Goal: Transaction & Acquisition: Download file/media

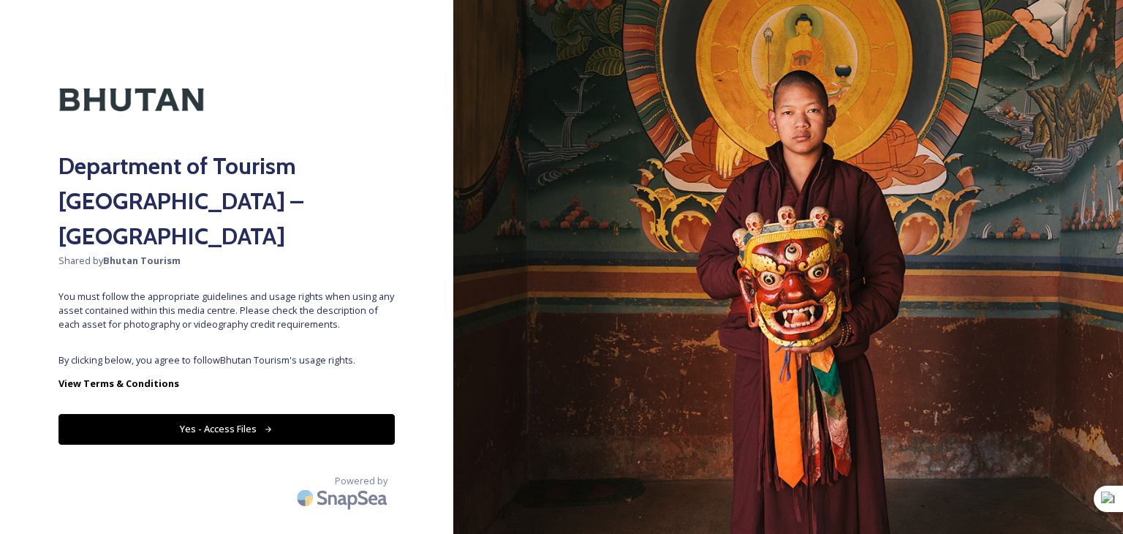
click at [256, 414] on button "Yes - Access Files" at bounding box center [226, 429] width 336 height 30
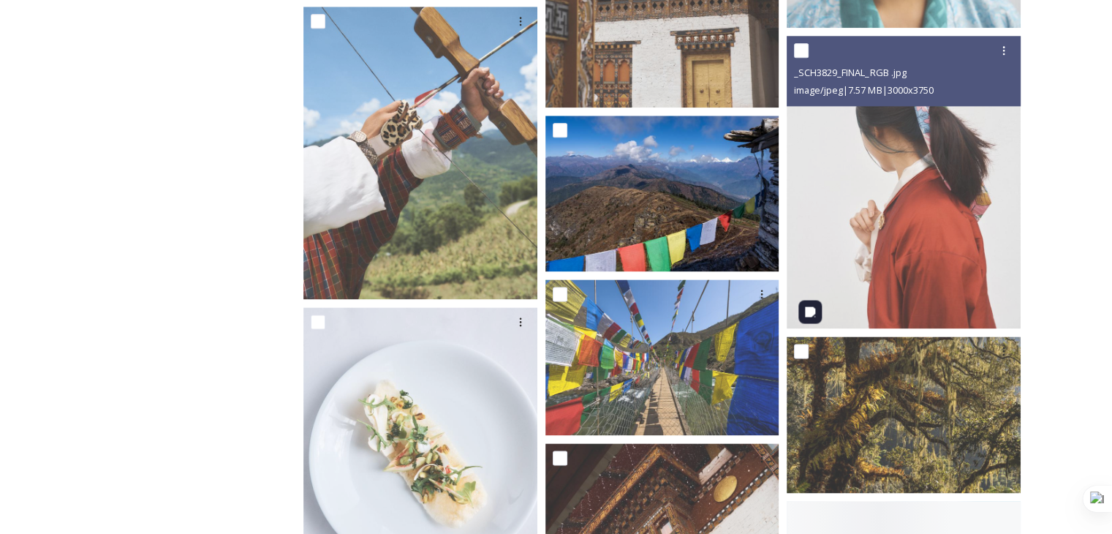
scroll to position [1828, 0]
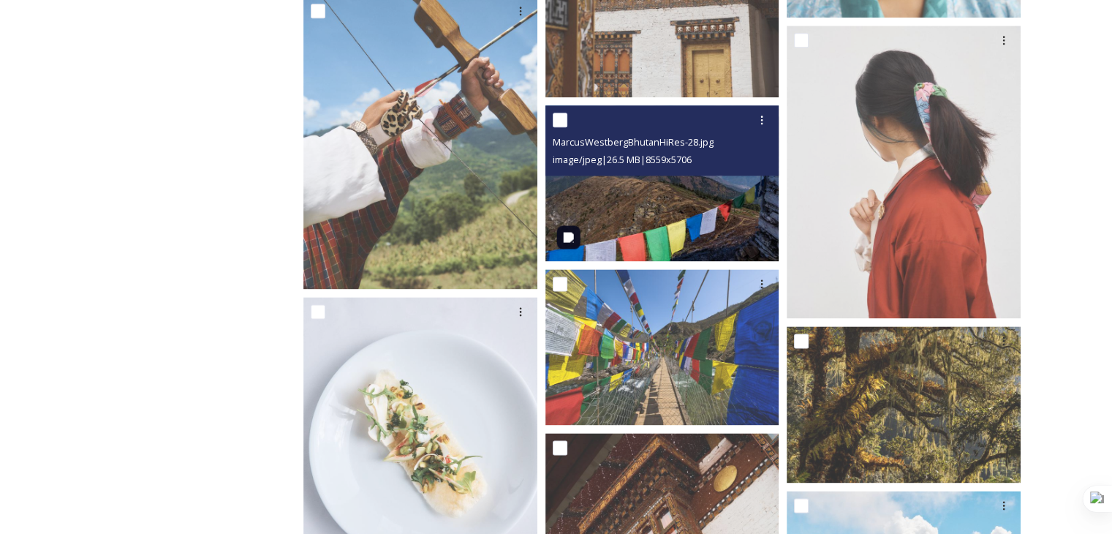
click at [647, 229] on img at bounding box center [662, 183] width 234 height 156
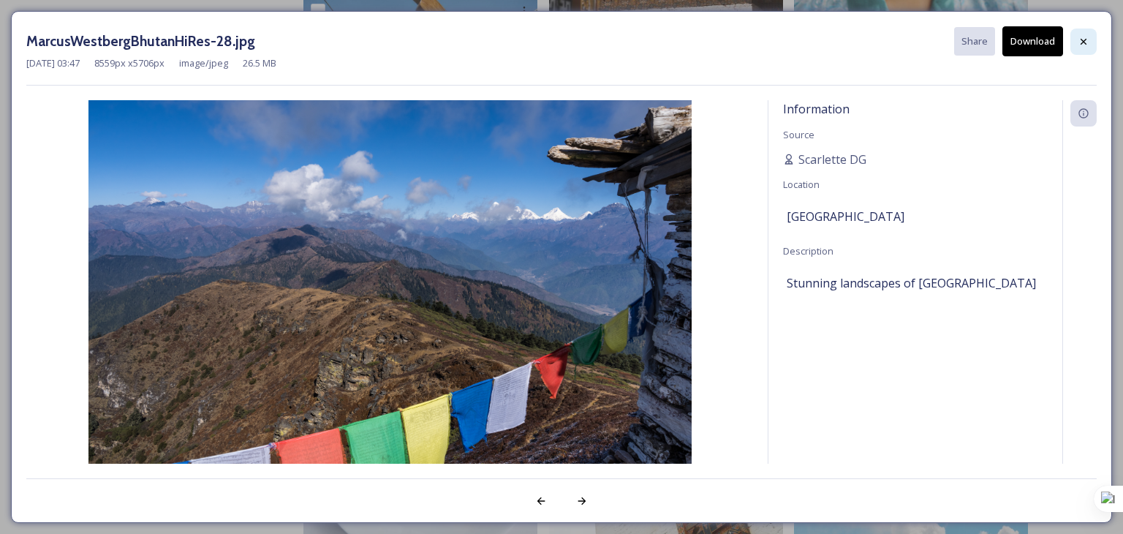
click at [1081, 37] on icon at bounding box center [1084, 42] width 12 height 12
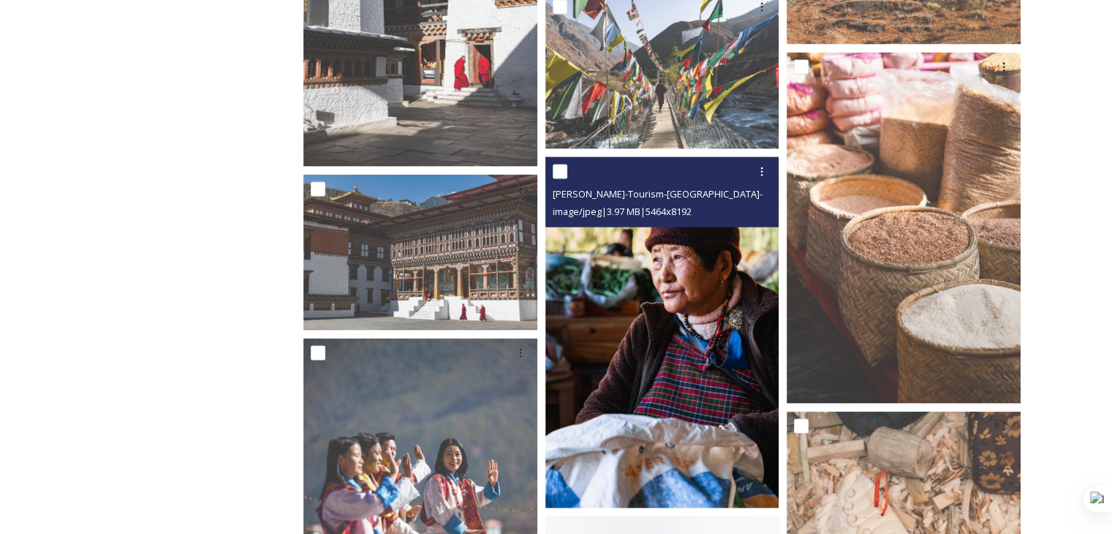
scroll to position [19522, 0]
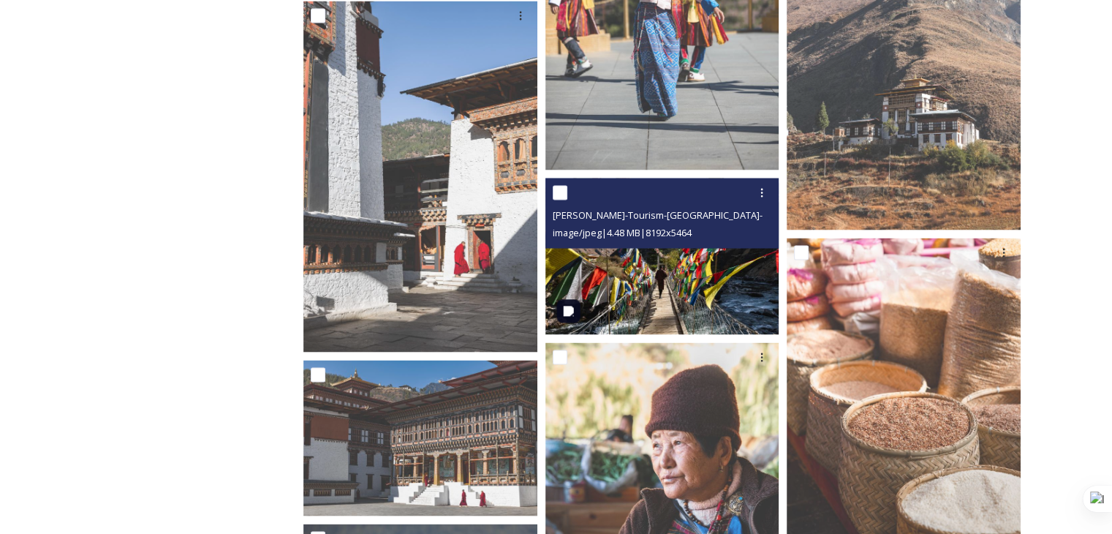
click at [703, 290] on img at bounding box center [662, 256] width 234 height 156
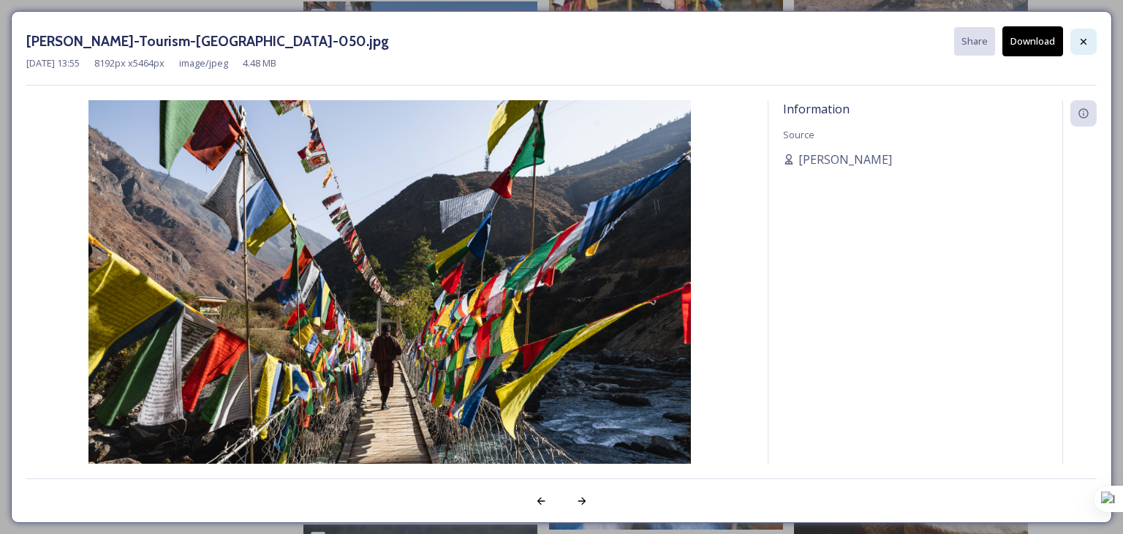
click at [1083, 41] on icon at bounding box center [1084, 41] width 6 height 6
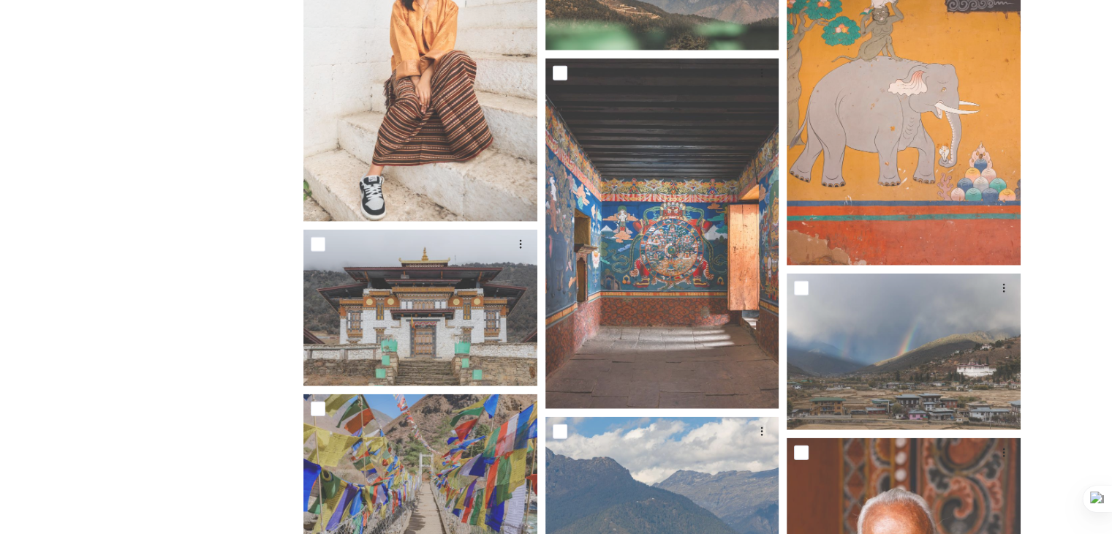
scroll to position [25664, 0]
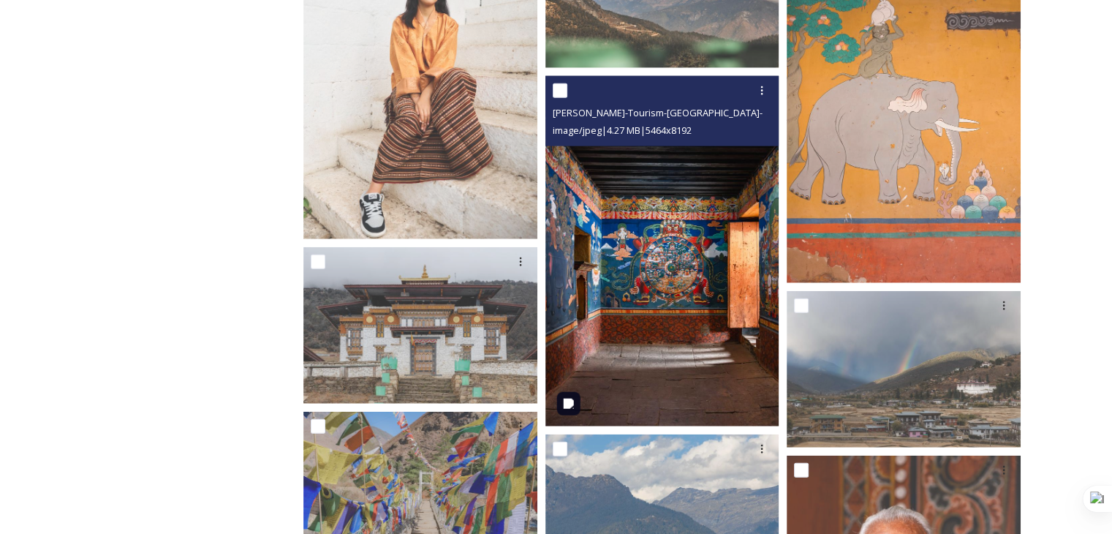
click at [706, 376] on img at bounding box center [662, 251] width 234 height 351
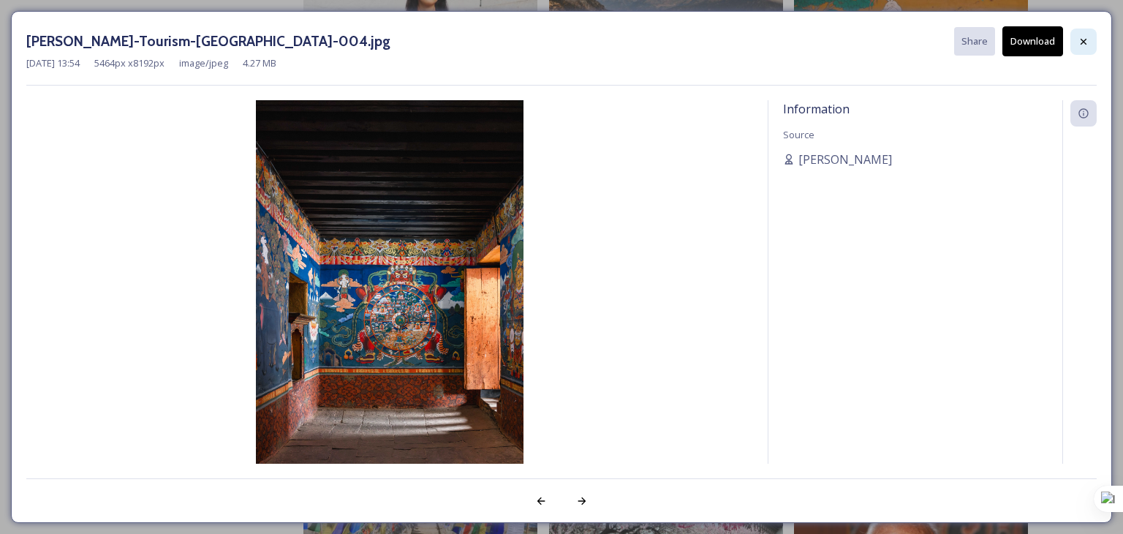
click at [1088, 40] on icon at bounding box center [1084, 42] width 12 height 12
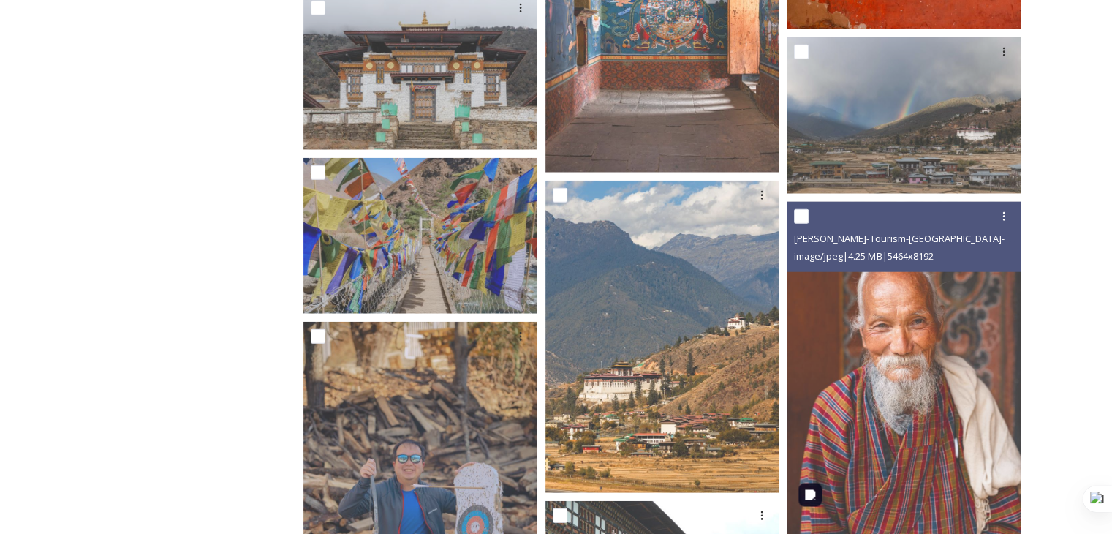
scroll to position [25957, 0]
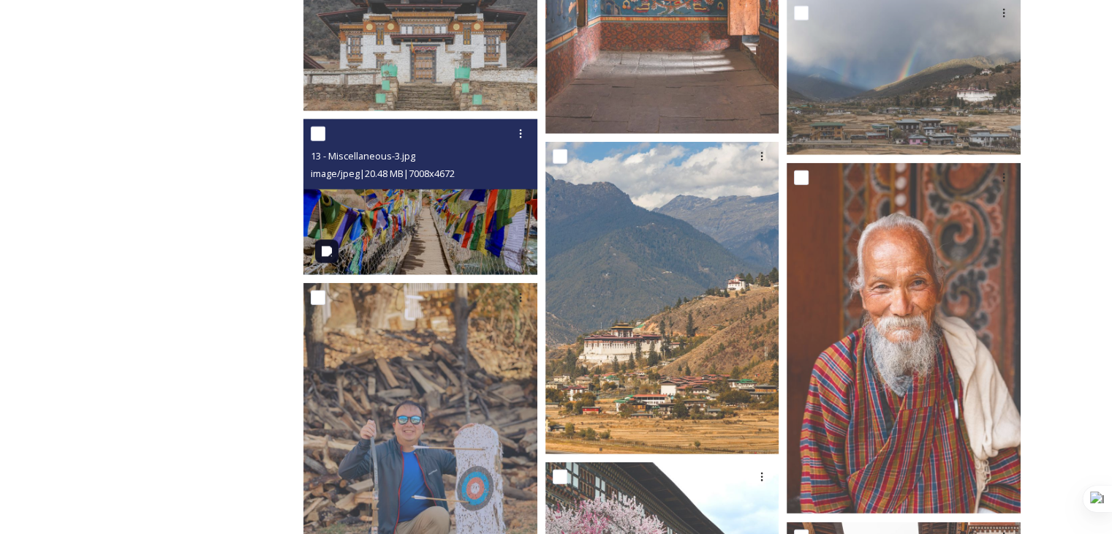
click at [475, 254] on img at bounding box center [420, 197] width 234 height 156
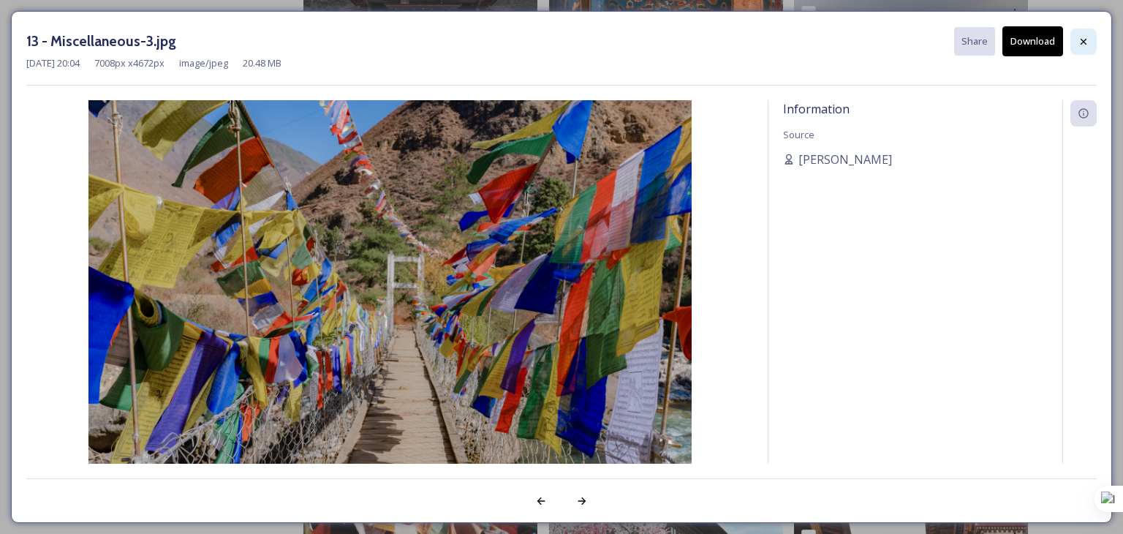
click at [1084, 39] on icon at bounding box center [1084, 42] width 12 height 12
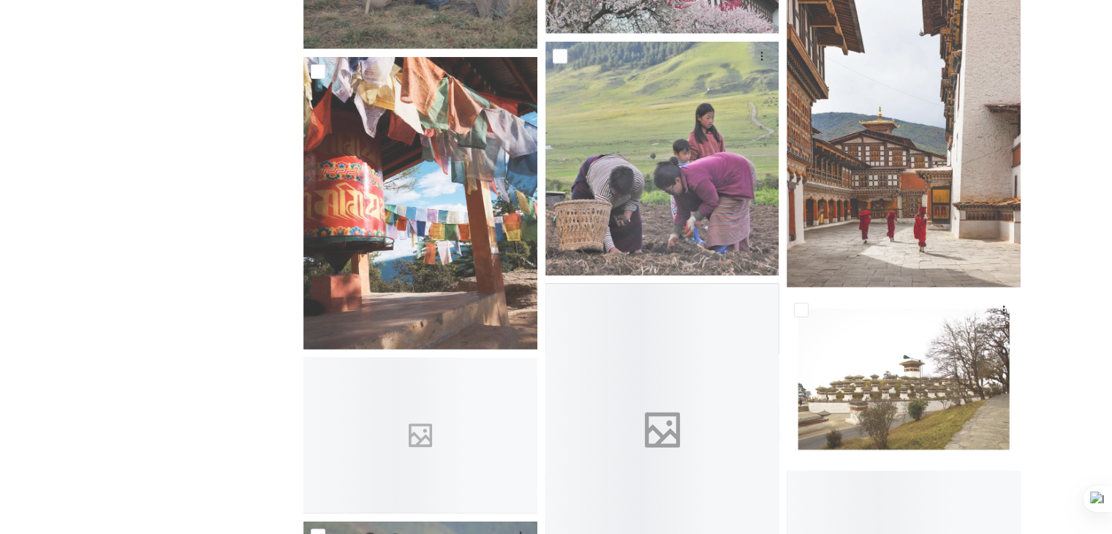
scroll to position [26322, 0]
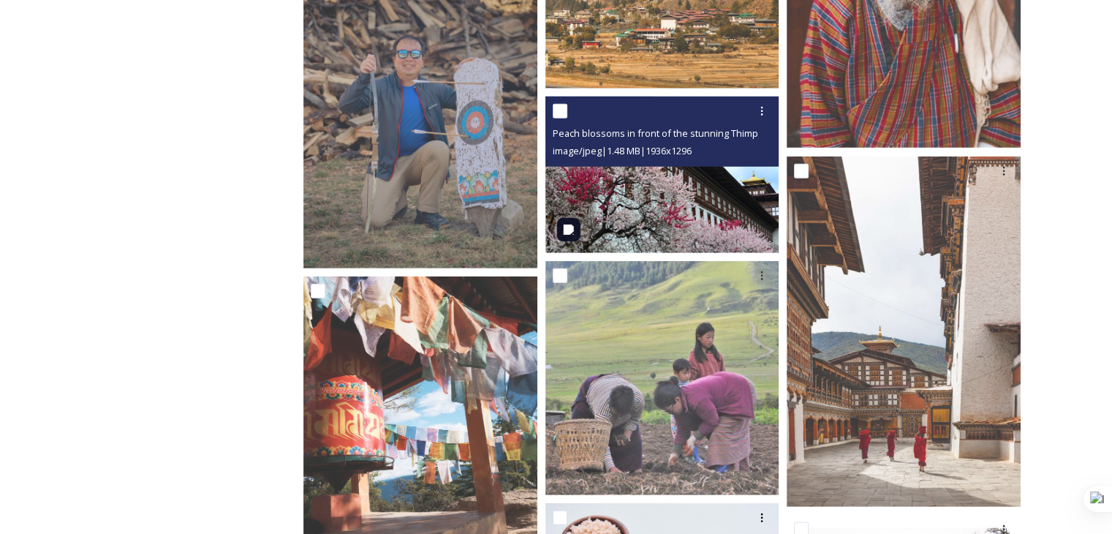
click at [692, 249] on img at bounding box center [662, 175] width 234 height 156
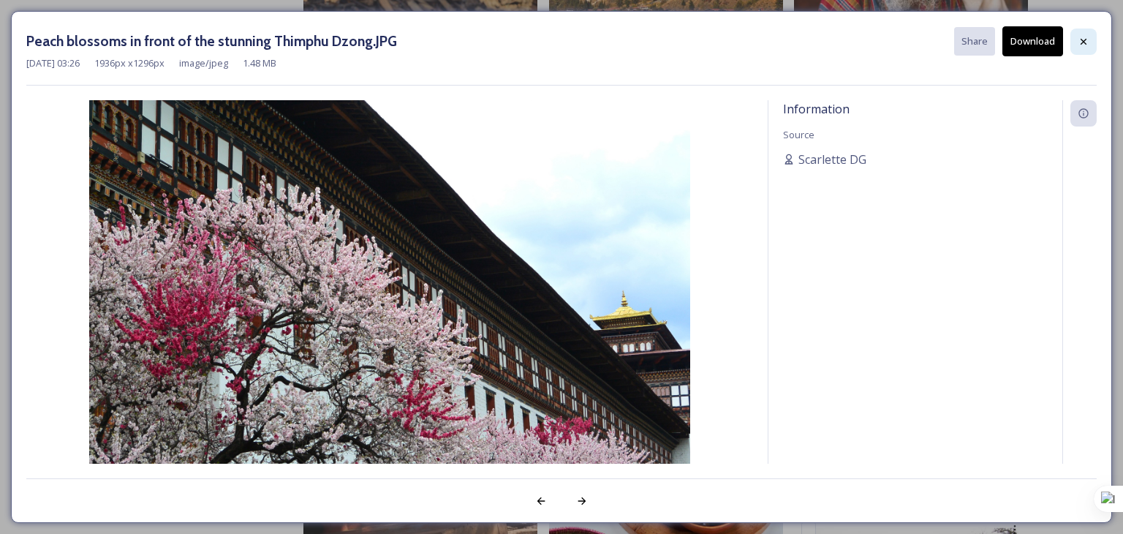
click at [1085, 46] on icon at bounding box center [1084, 42] width 12 height 12
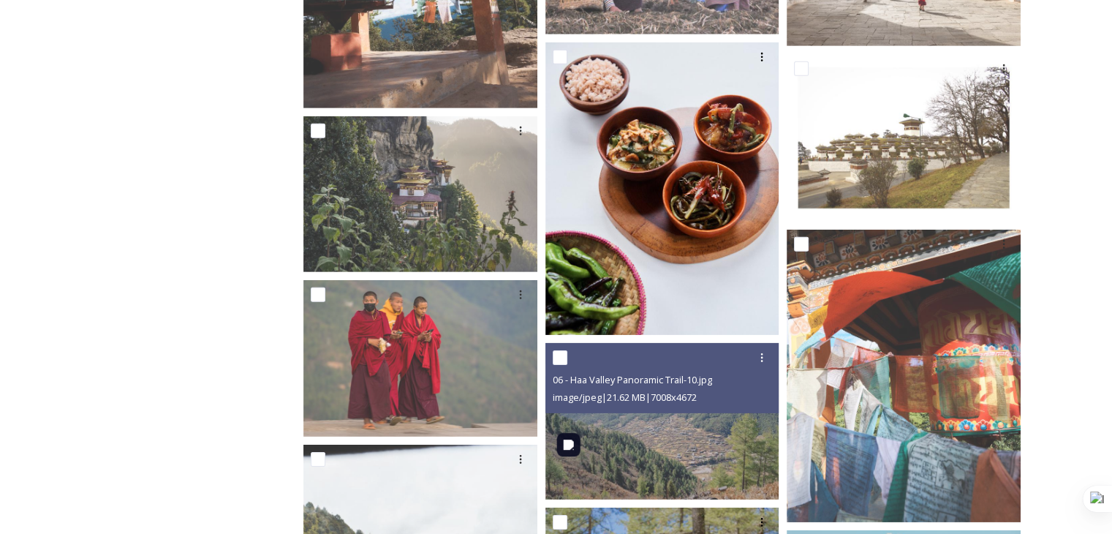
scroll to position [26738, 0]
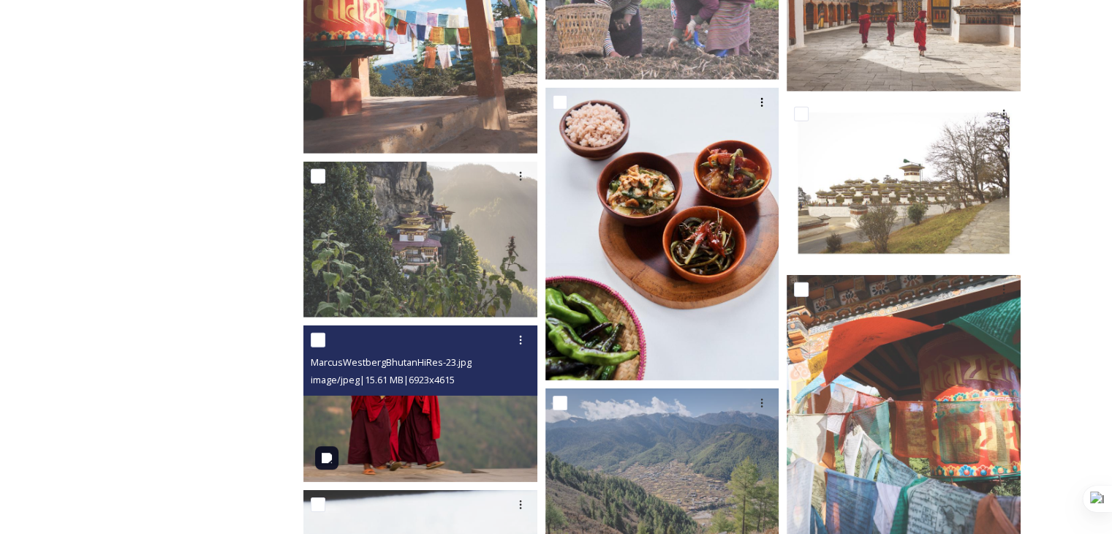
click at [403, 417] on img at bounding box center [420, 403] width 234 height 156
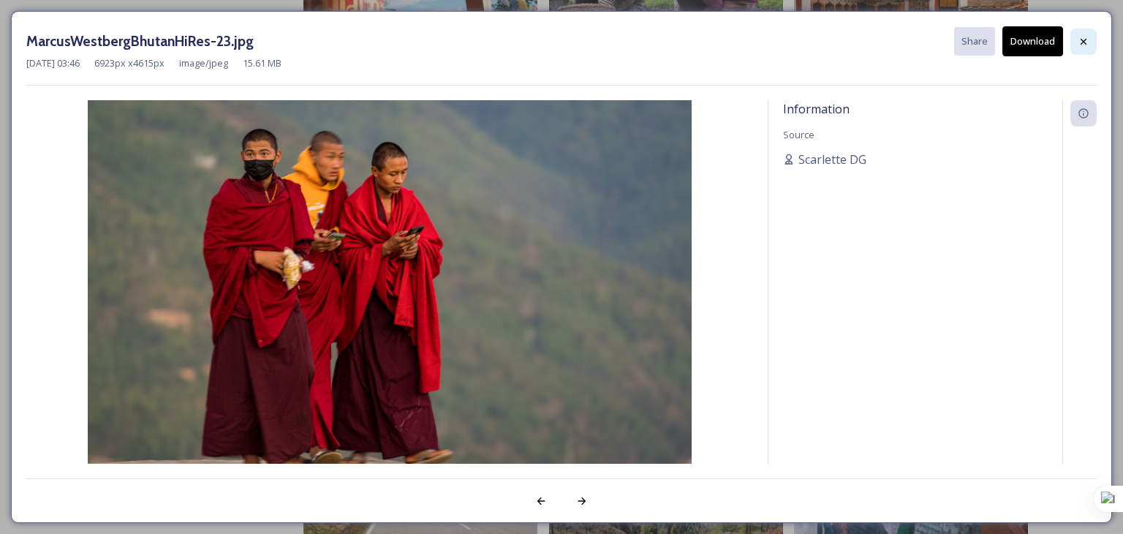
click at [1083, 45] on icon at bounding box center [1084, 42] width 12 height 12
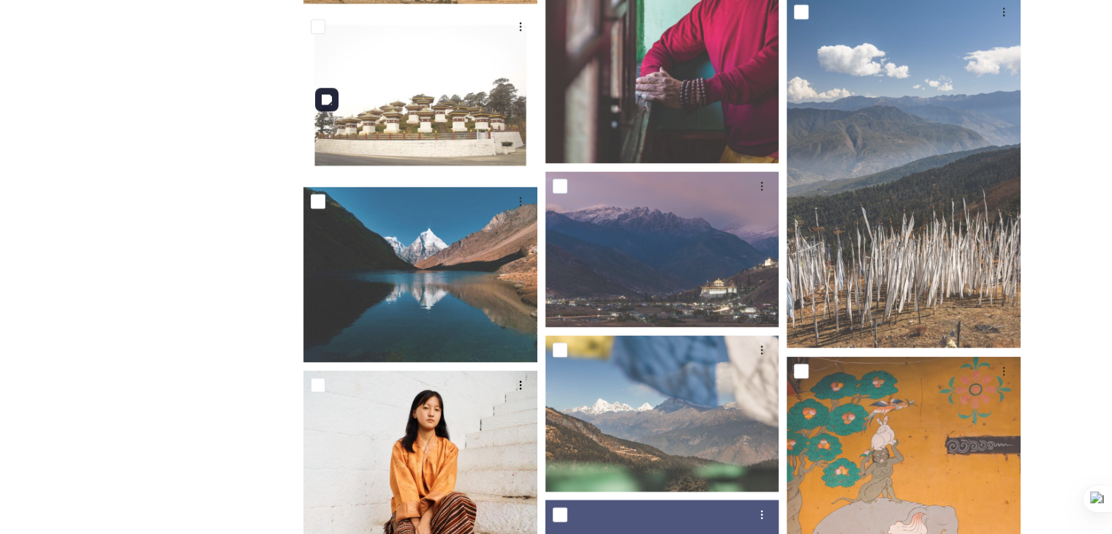
scroll to position [25275, 0]
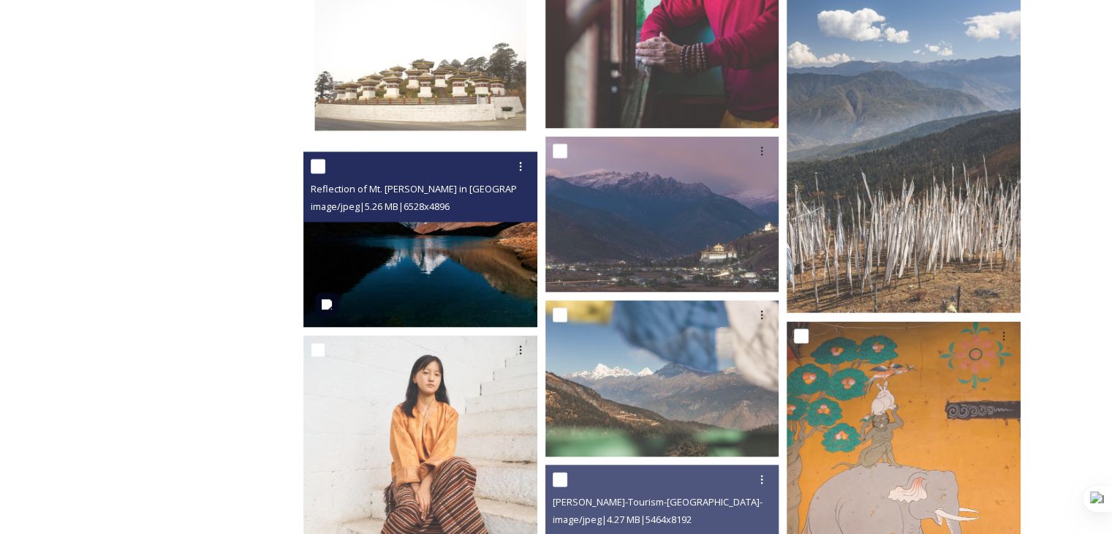
click at [420, 252] on img at bounding box center [420, 239] width 234 height 175
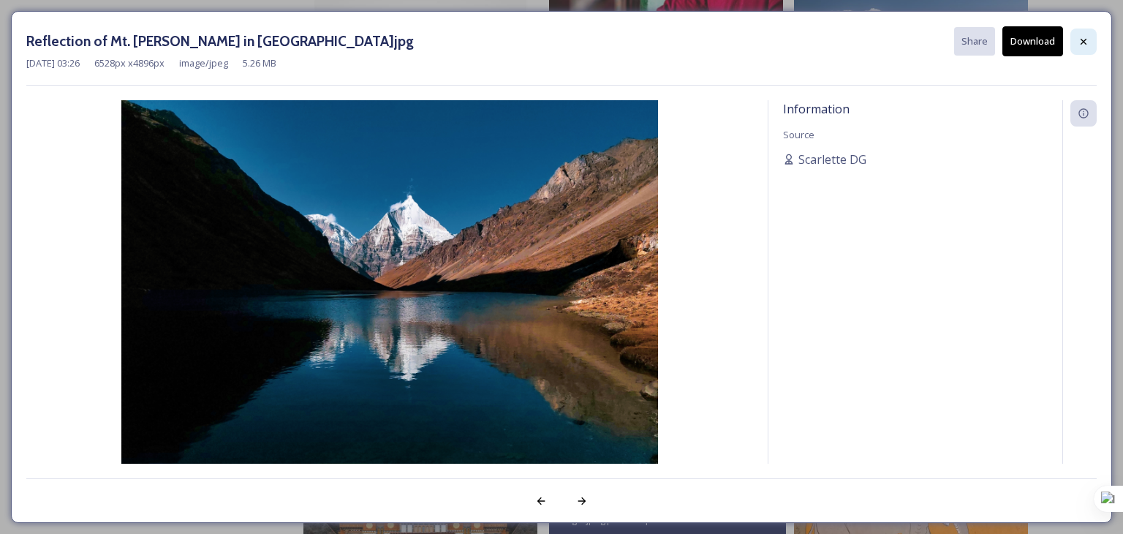
click at [1082, 42] on icon at bounding box center [1084, 41] width 6 height 6
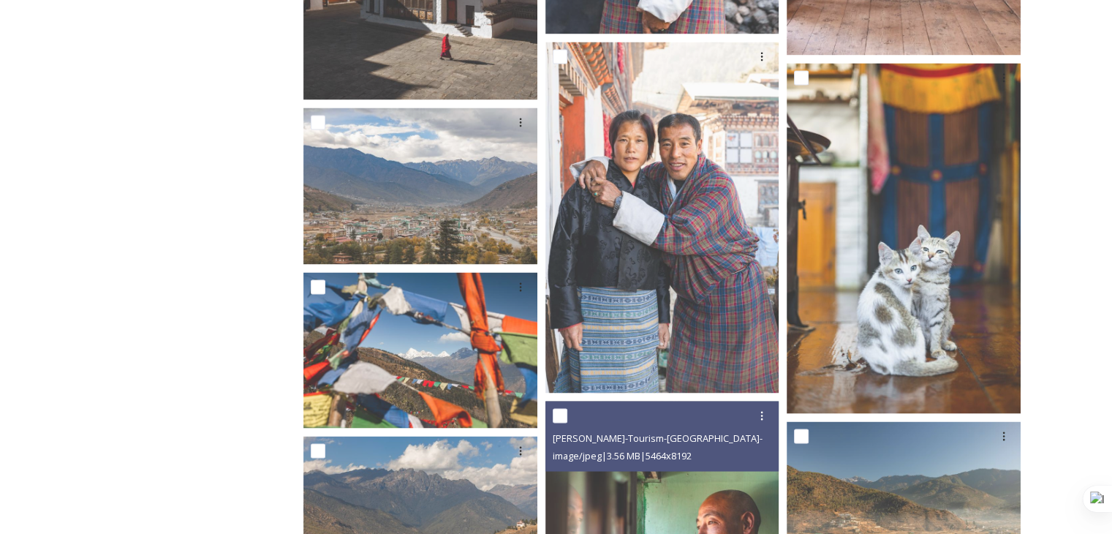
scroll to position [24617, 0]
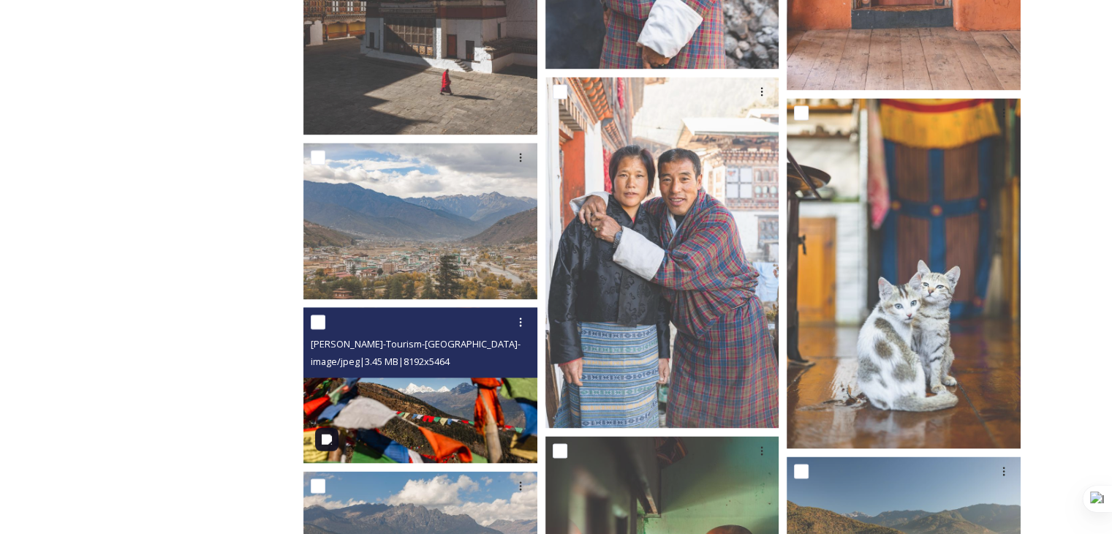
click at [428, 410] on img at bounding box center [420, 385] width 234 height 156
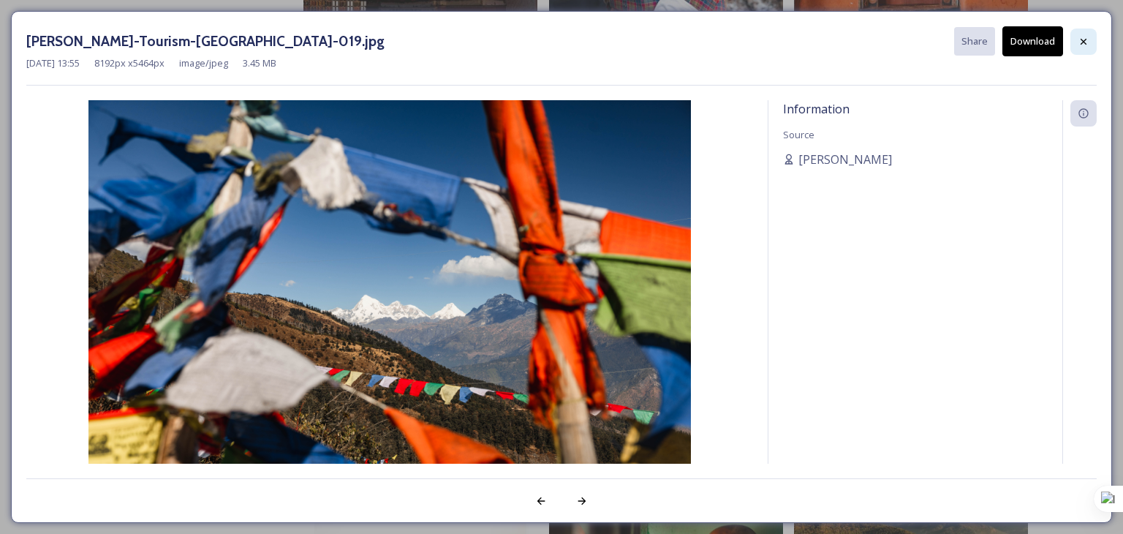
click at [1087, 43] on icon at bounding box center [1084, 42] width 12 height 12
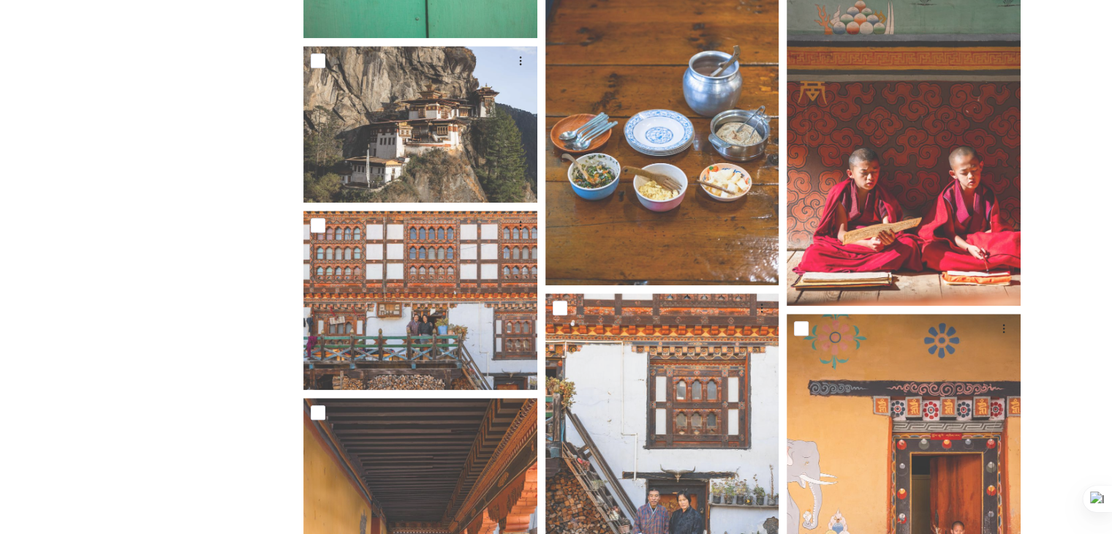
scroll to position [23521, 0]
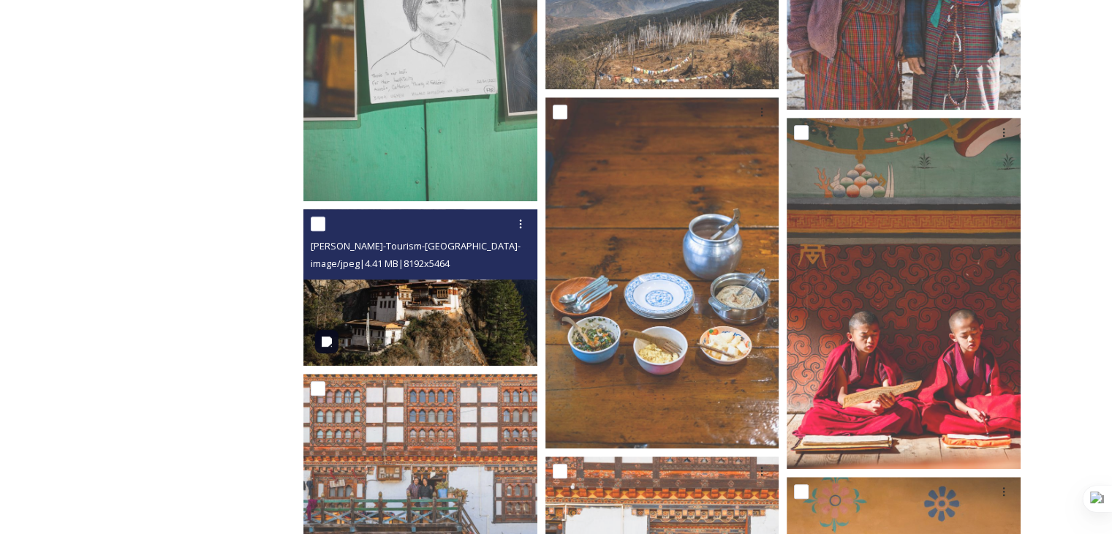
click at [446, 315] on img at bounding box center [420, 287] width 234 height 156
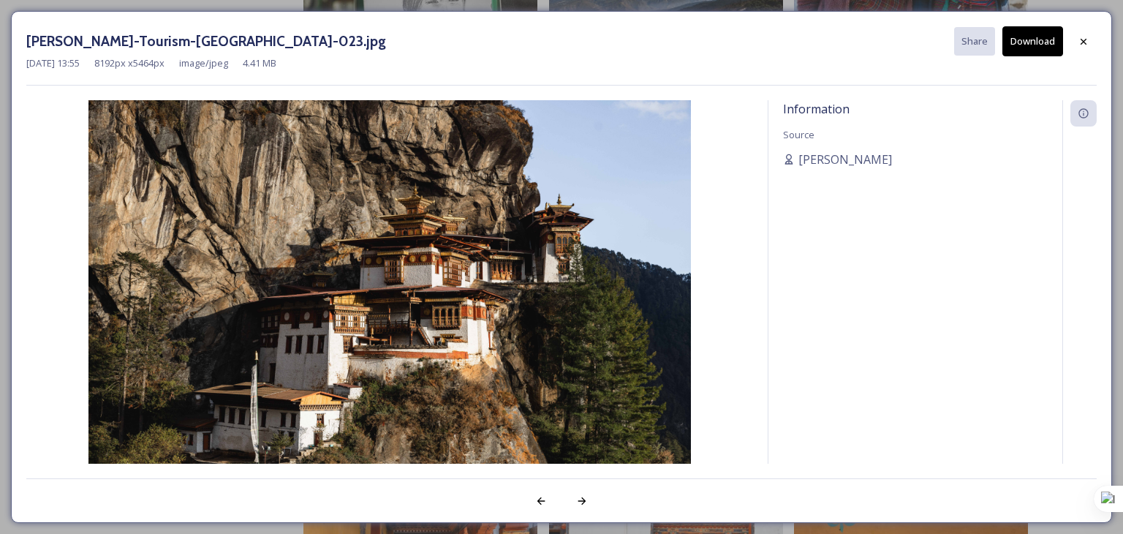
click at [1070, 49] on div "[PERSON_NAME]-Tourism-[GEOGRAPHIC_DATA]-023.jpg Share Download" at bounding box center [561, 41] width 1070 height 30
click at [1082, 36] on icon at bounding box center [1084, 42] width 12 height 12
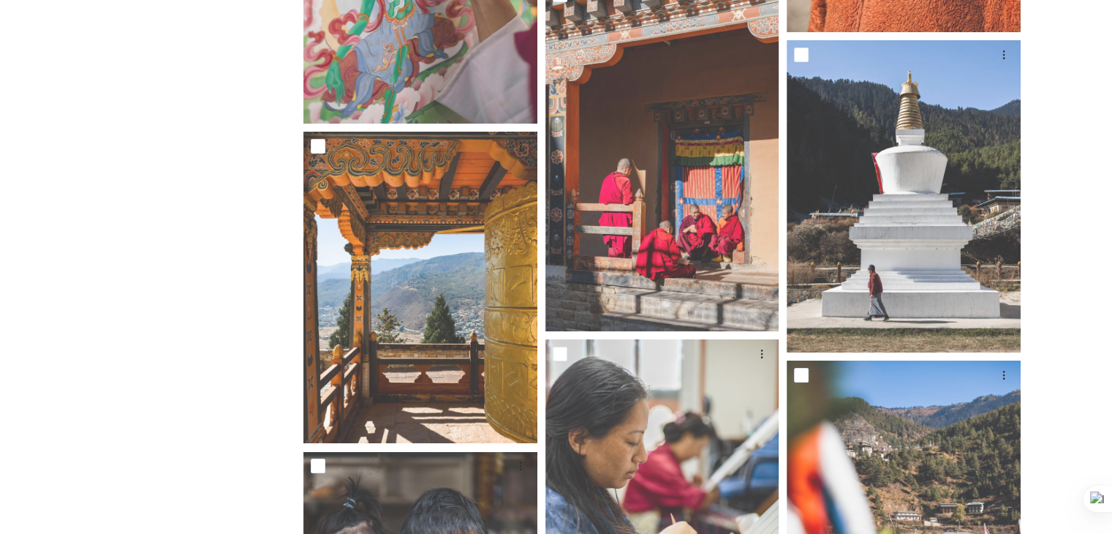
scroll to position [21985, 0]
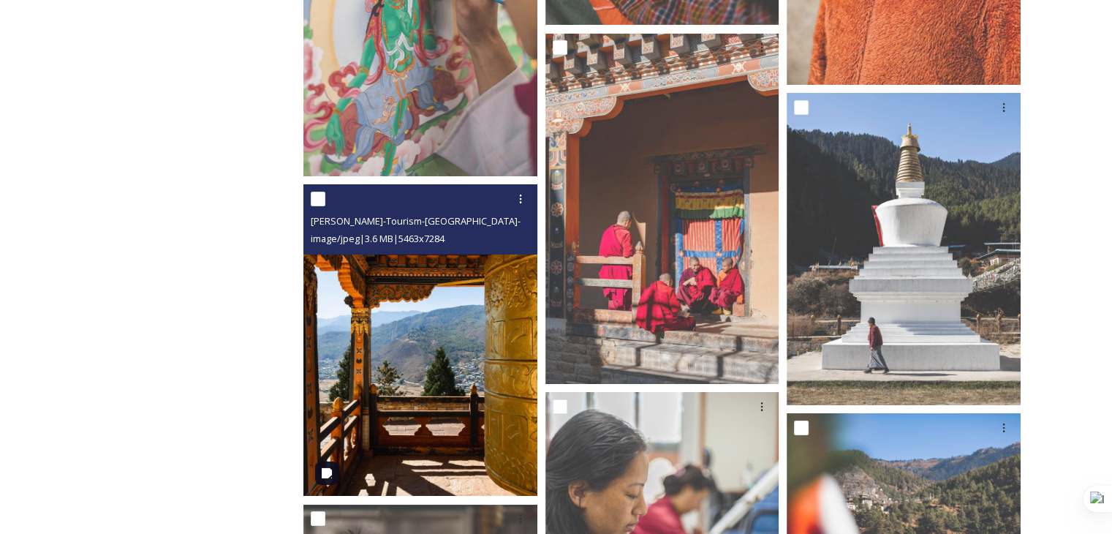
click at [480, 399] on img at bounding box center [420, 340] width 234 height 312
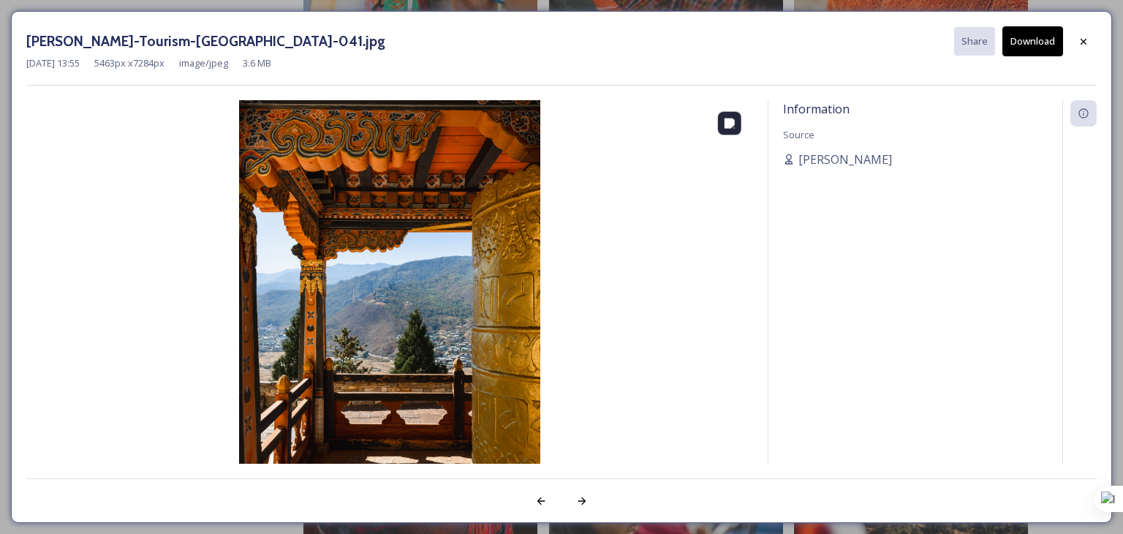
click at [366, 408] on img at bounding box center [389, 301] width 727 height 402
click at [363, 345] on img at bounding box center [389, 301] width 727 height 402
click at [455, 325] on img at bounding box center [389, 301] width 727 height 402
click at [388, 181] on img at bounding box center [389, 301] width 727 height 402
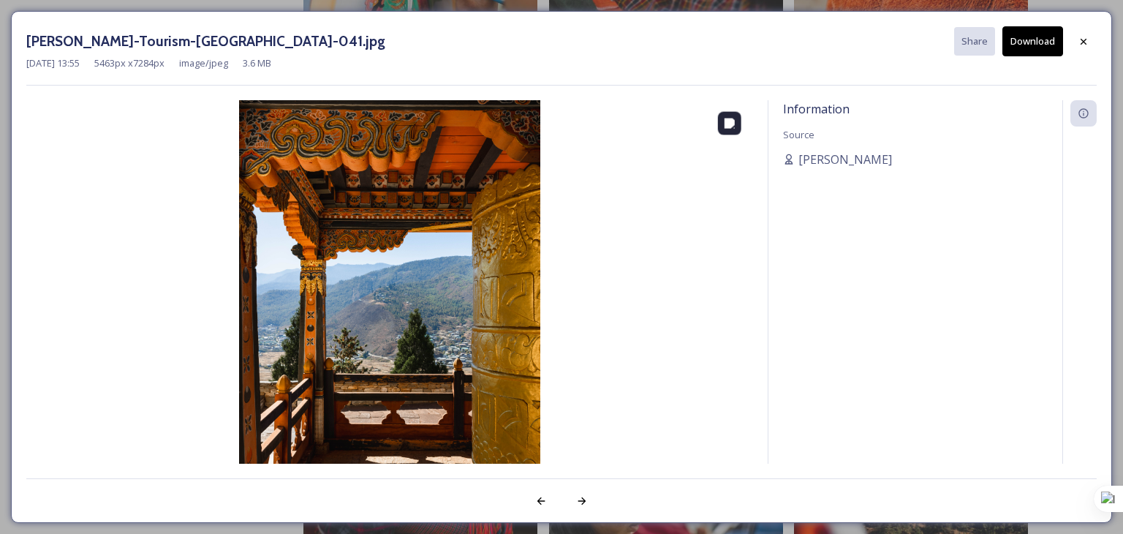
click at [388, 181] on img at bounding box center [389, 301] width 727 height 402
click at [361, 225] on img at bounding box center [389, 301] width 727 height 402
drag, startPoint x: 415, startPoint y: 207, endPoint x: 377, endPoint y: 220, distance: 40.2
click at [377, 220] on img at bounding box center [389, 301] width 727 height 402
click at [1085, 38] on icon at bounding box center [1084, 42] width 12 height 12
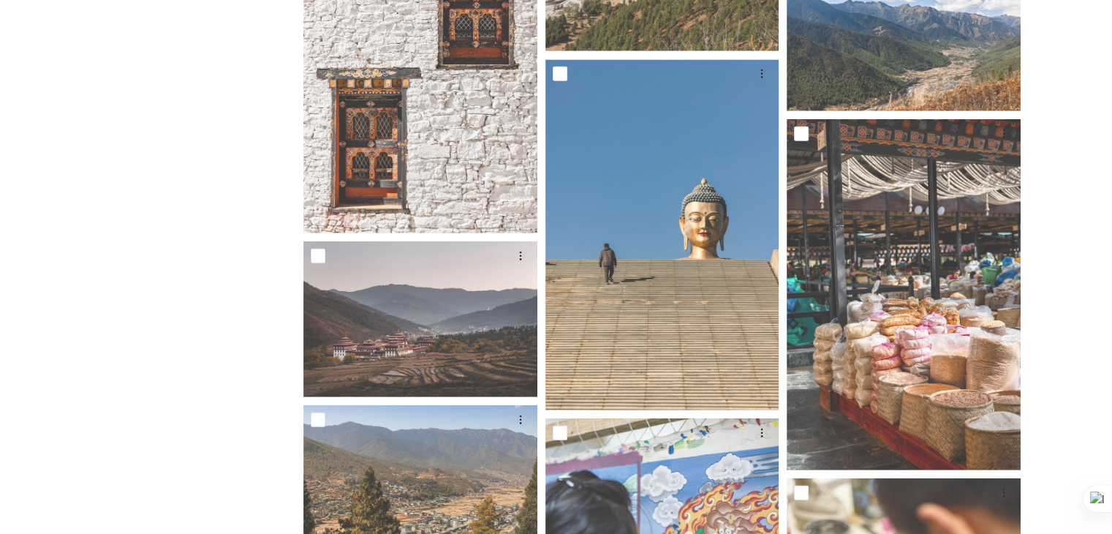
scroll to position [20523, 0]
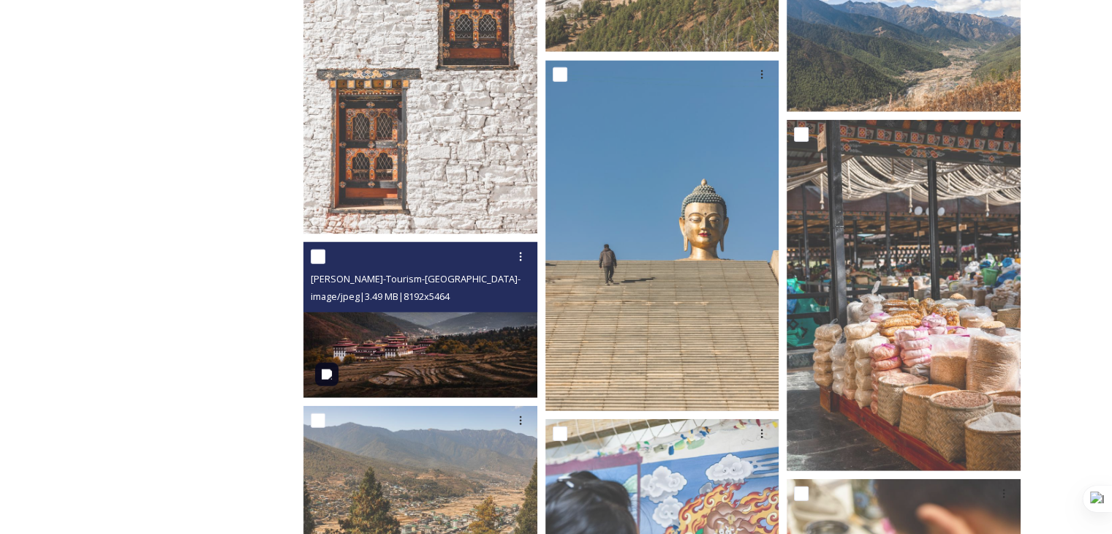
click at [476, 341] on img at bounding box center [420, 320] width 234 height 156
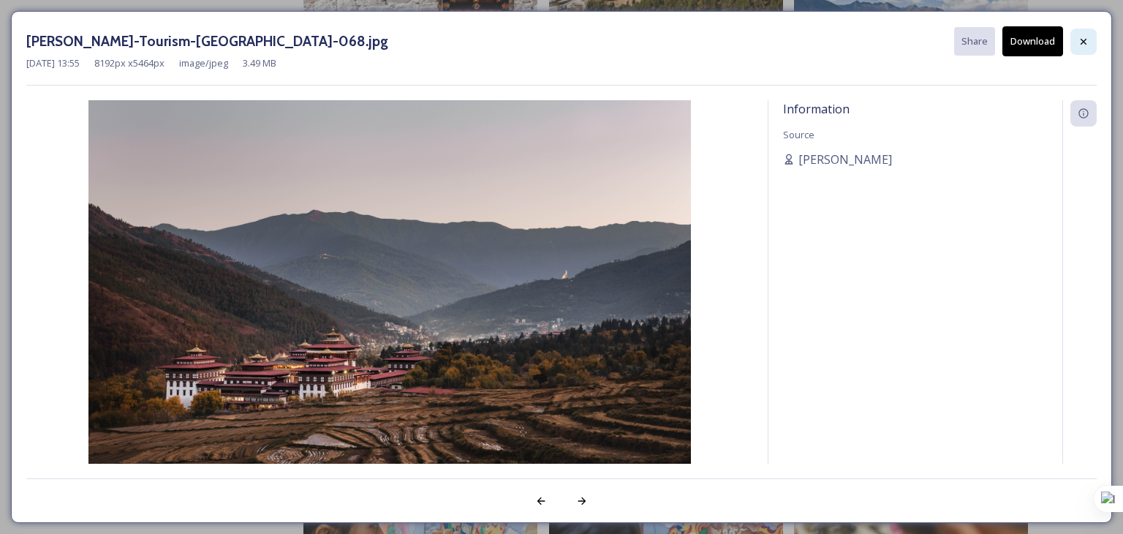
click at [1082, 45] on icon at bounding box center [1084, 42] width 12 height 12
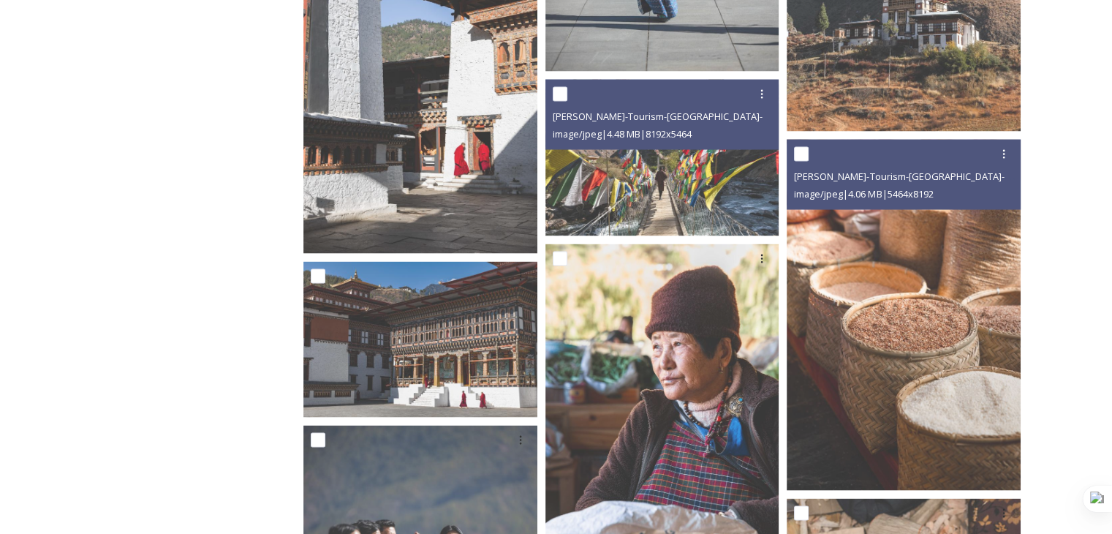
scroll to position [19645, 0]
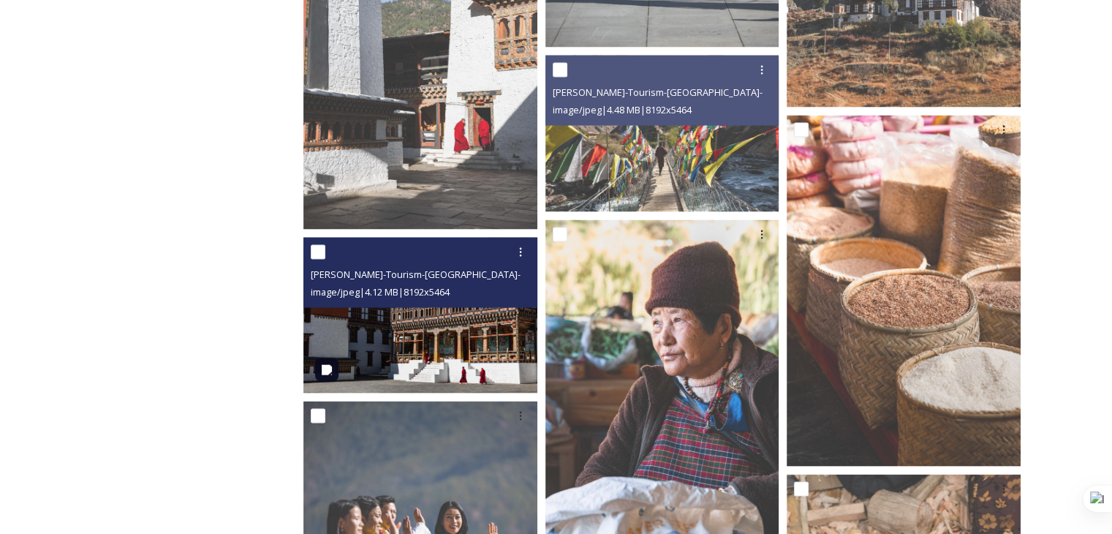
click at [466, 341] on img at bounding box center [420, 316] width 234 height 156
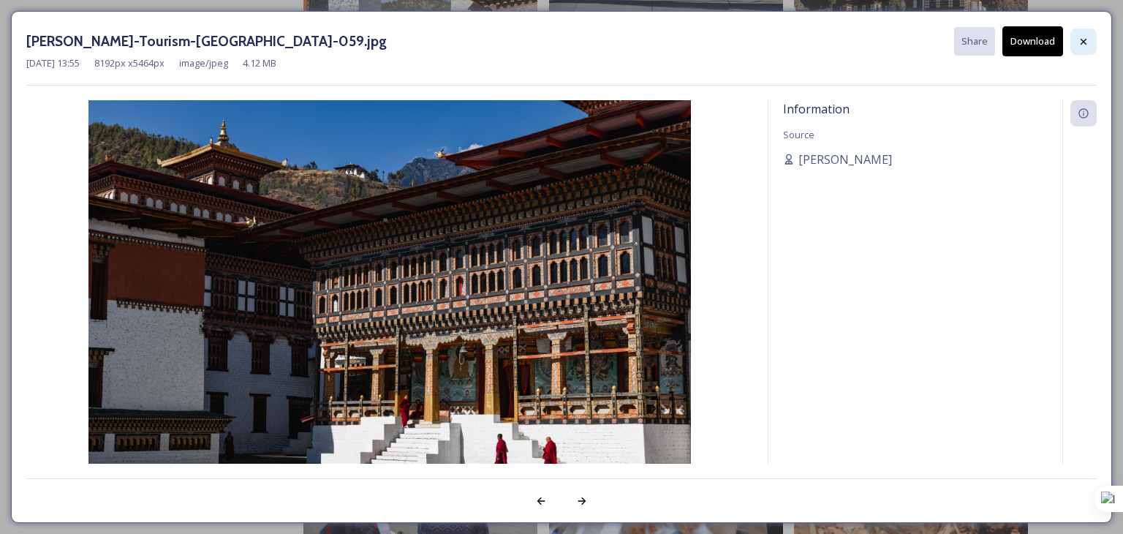
click at [1081, 42] on icon at bounding box center [1084, 42] width 12 height 12
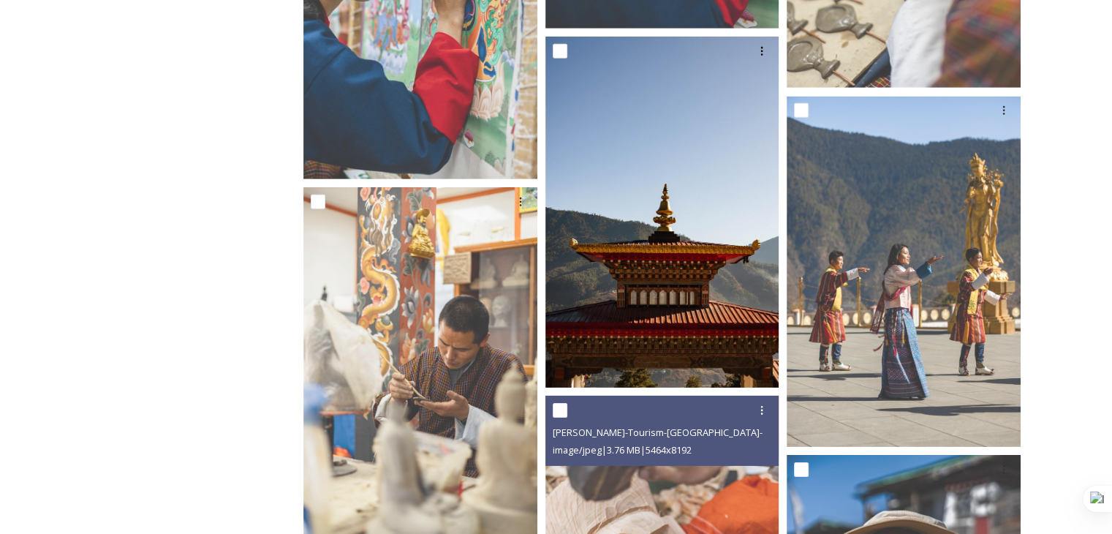
scroll to position [21254, 0]
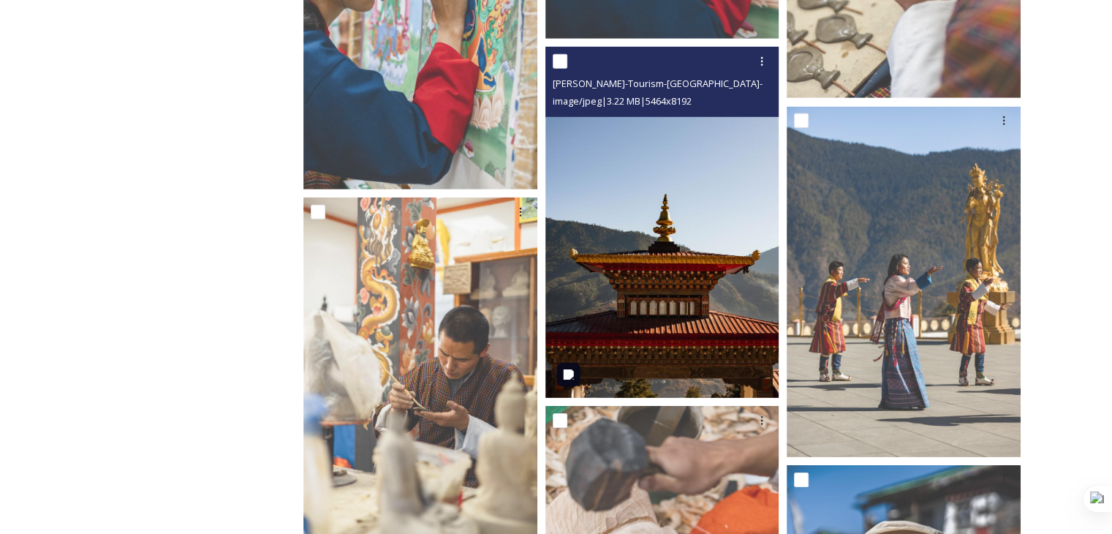
click at [627, 296] on img at bounding box center [662, 222] width 234 height 351
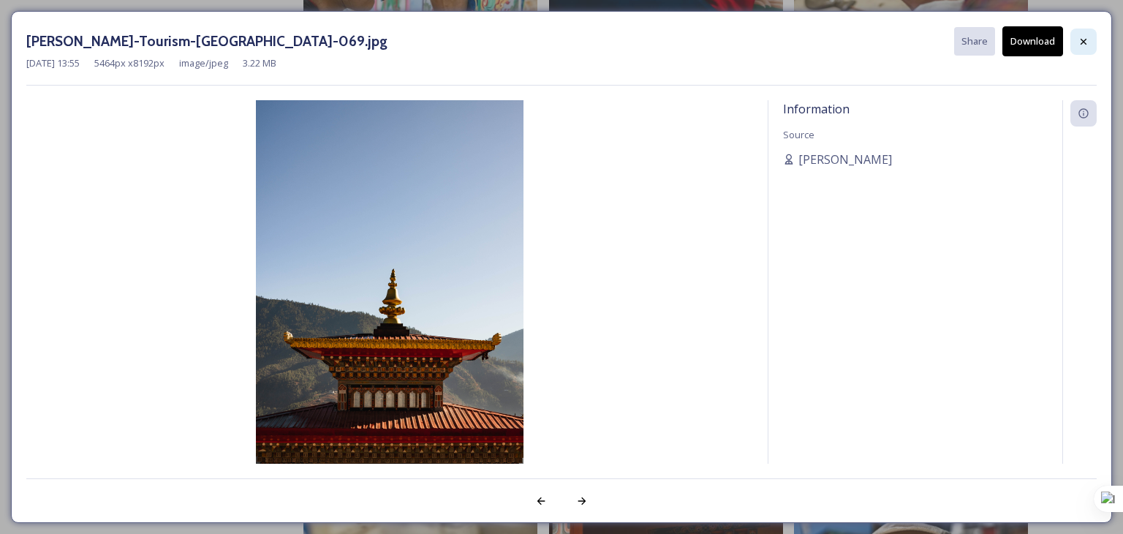
click at [1078, 45] on icon at bounding box center [1084, 42] width 12 height 12
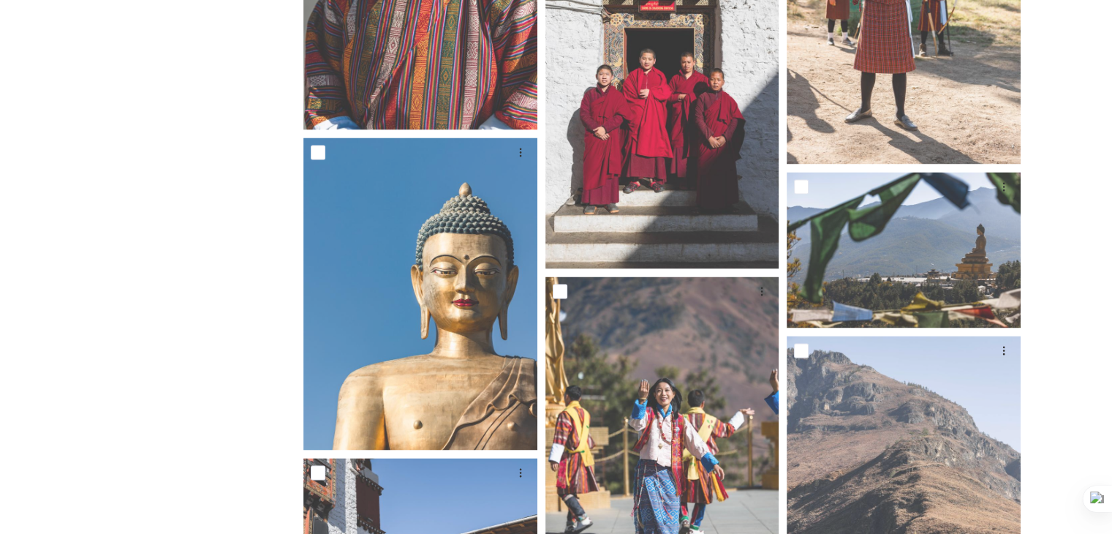
scroll to position [19060, 0]
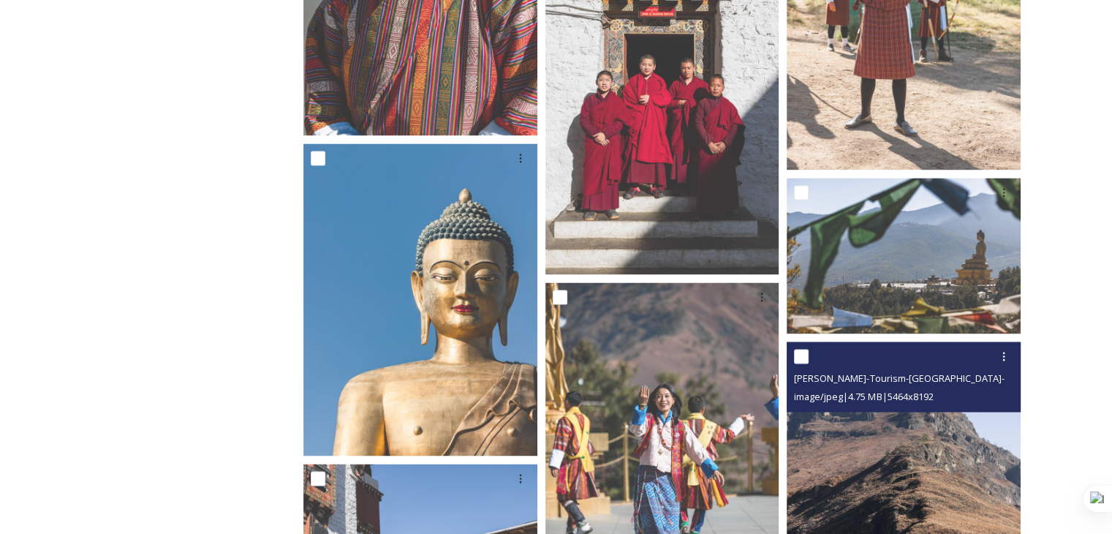
click at [876, 475] on img at bounding box center [904, 516] width 234 height 351
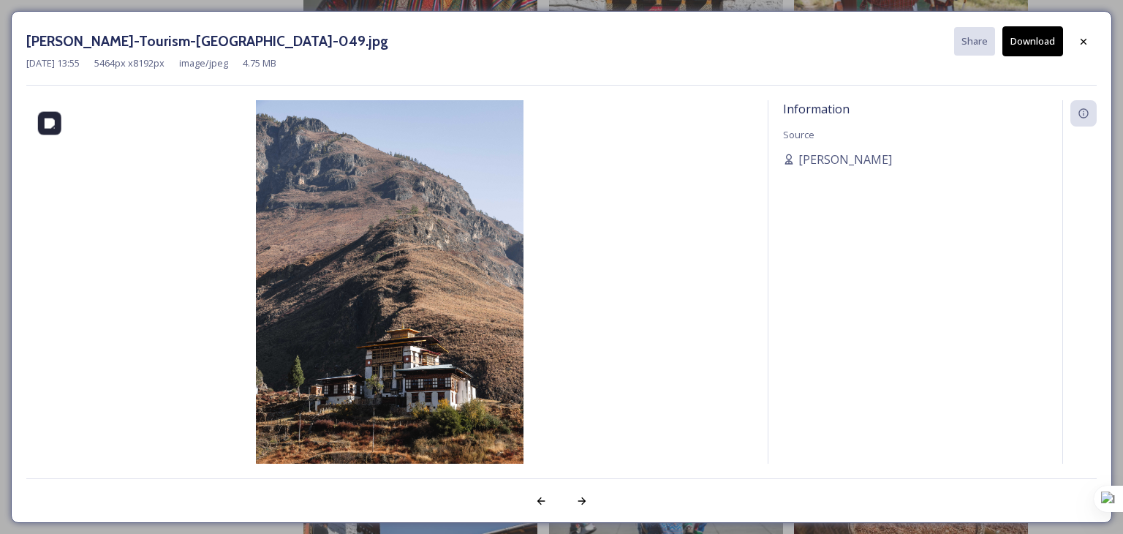
click at [393, 371] on img at bounding box center [389, 301] width 727 height 402
click at [1088, 36] on icon at bounding box center [1084, 42] width 12 height 12
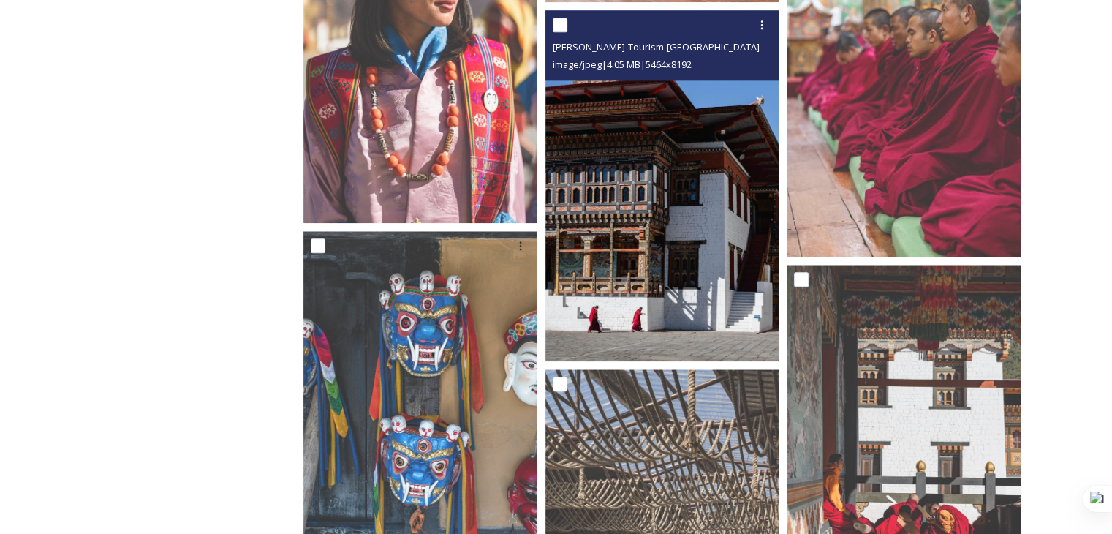
scroll to position [18256, 0]
click at [649, 328] on img at bounding box center [662, 185] width 234 height 351
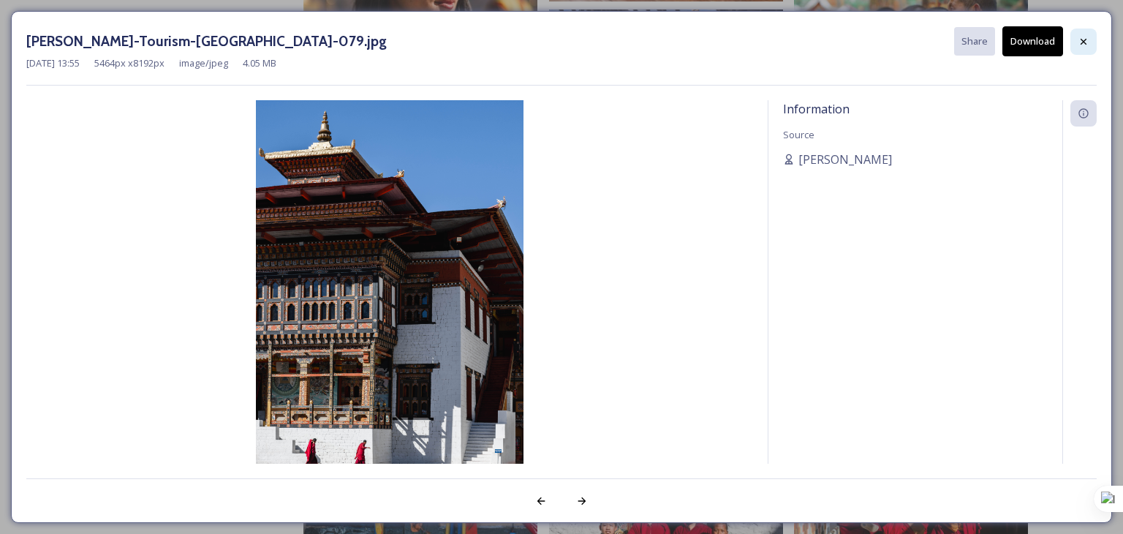
click at [1076, 39] on div at bounding box center [1083, 42] width 26 height 26
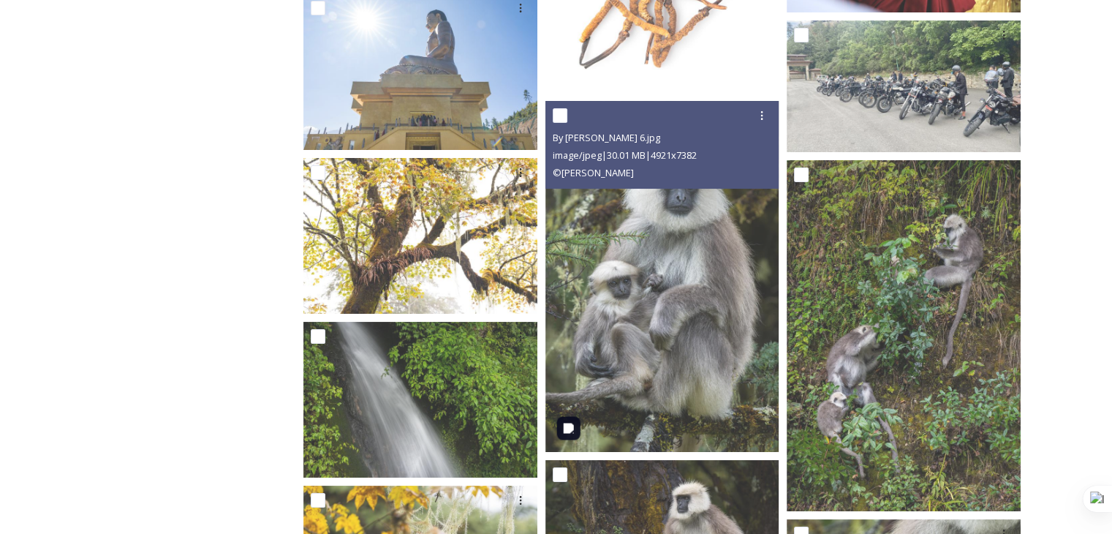
scroll to position [16647, 0]
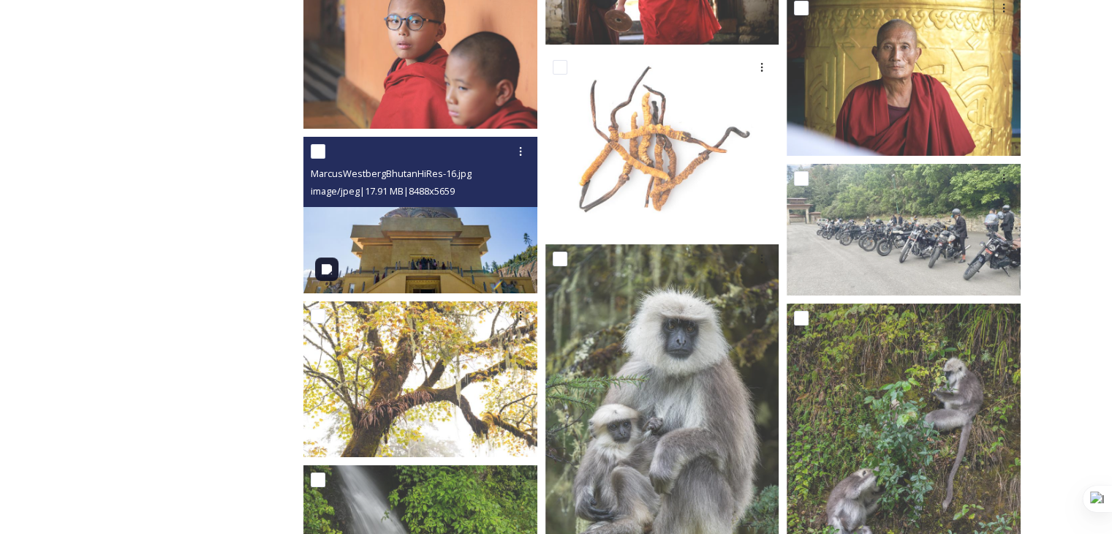
click at [486, 244] on img at bounding box center [420, 215] width 234 height 156
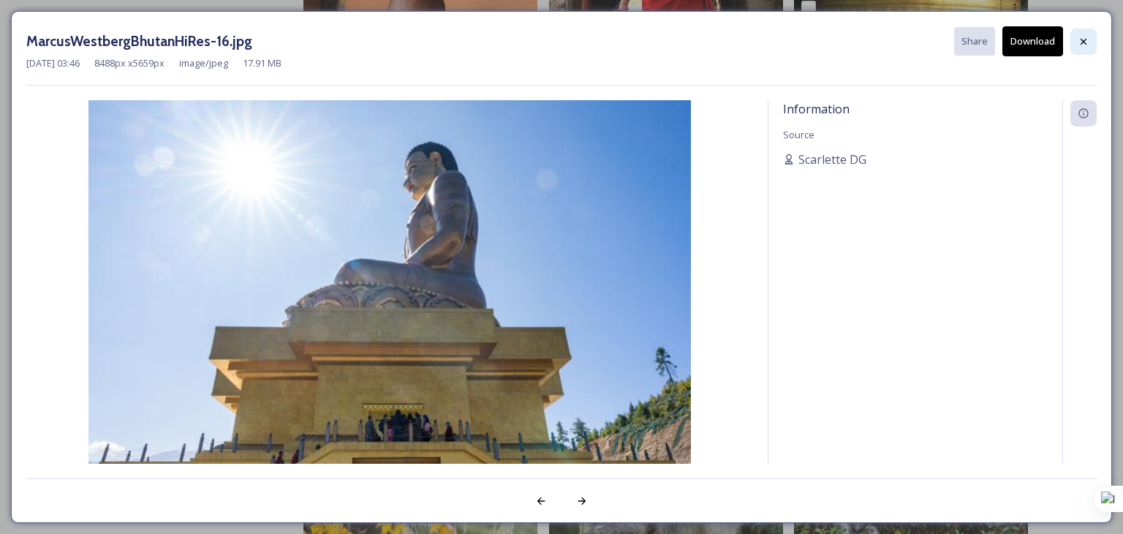
click at [1085, 39] on icon at bounding box center [1084, 41] width 6 height 6
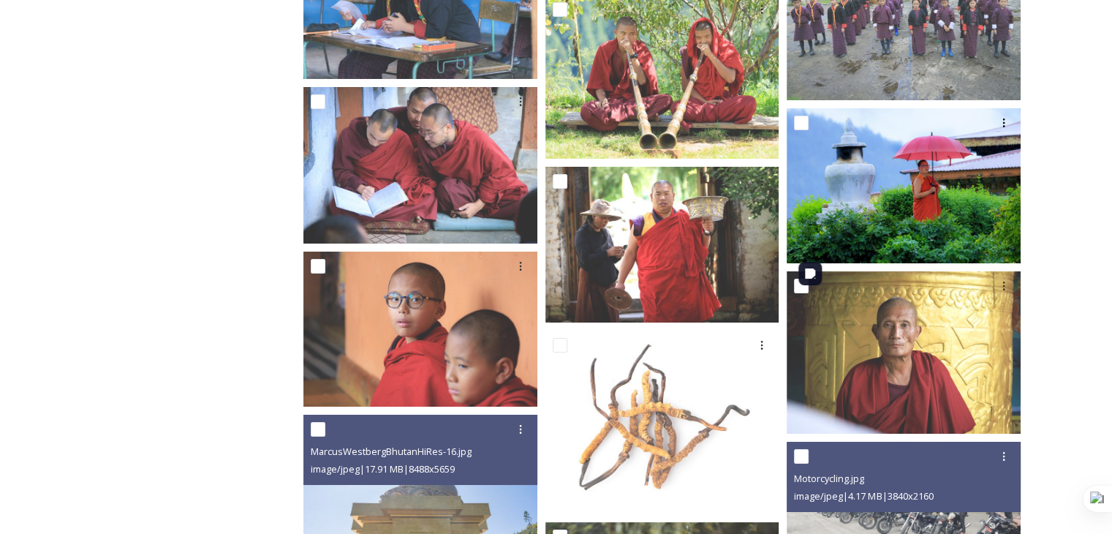
scroll to position [16355, 0]
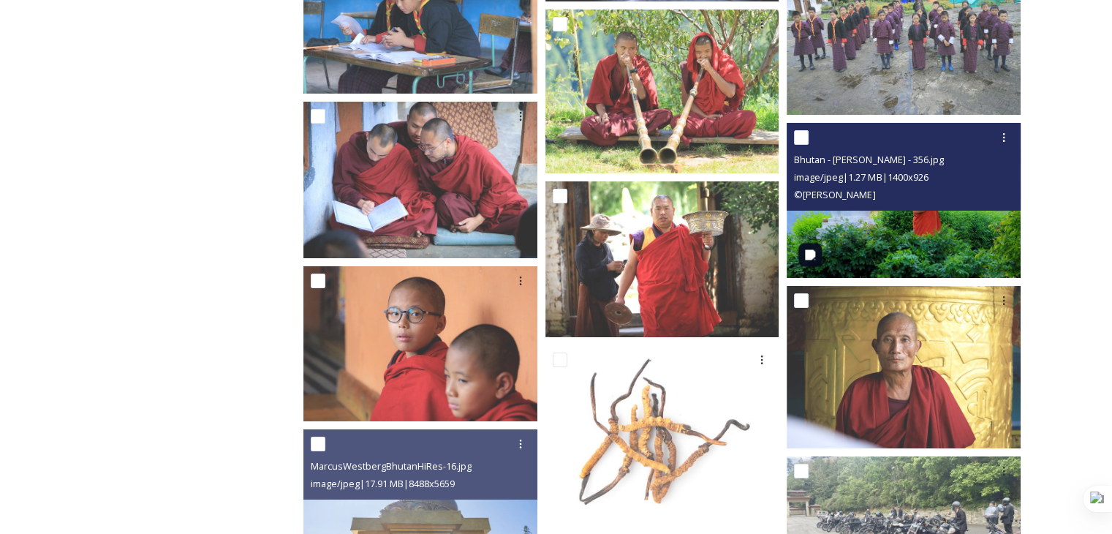
click at [913, 223] on img at bounding box center [904, 200] width 234 height 155
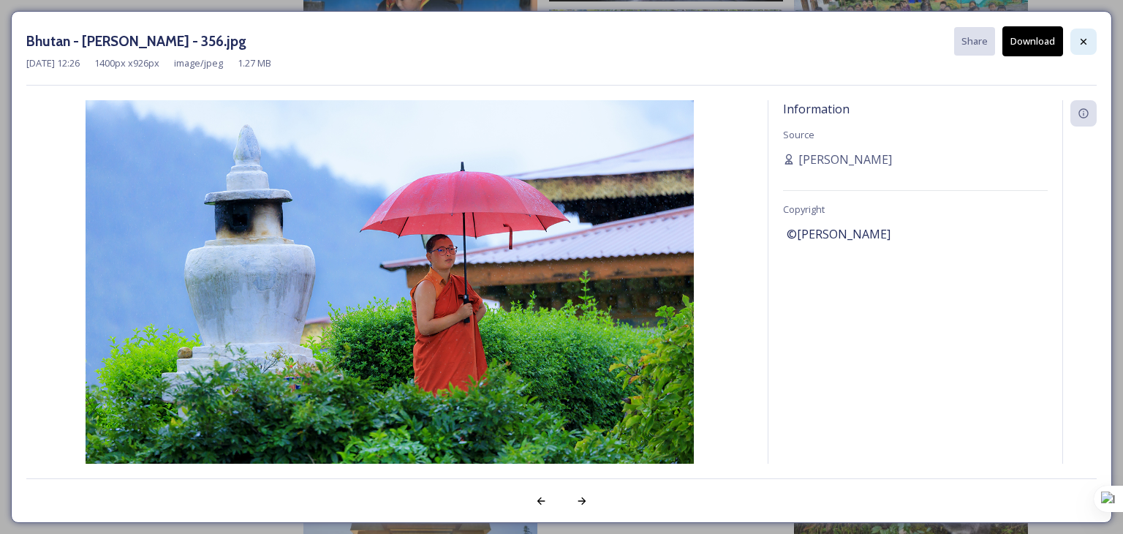
click at [1081, 44] on icon at bounding box center [1084, 42] width 12 height 12
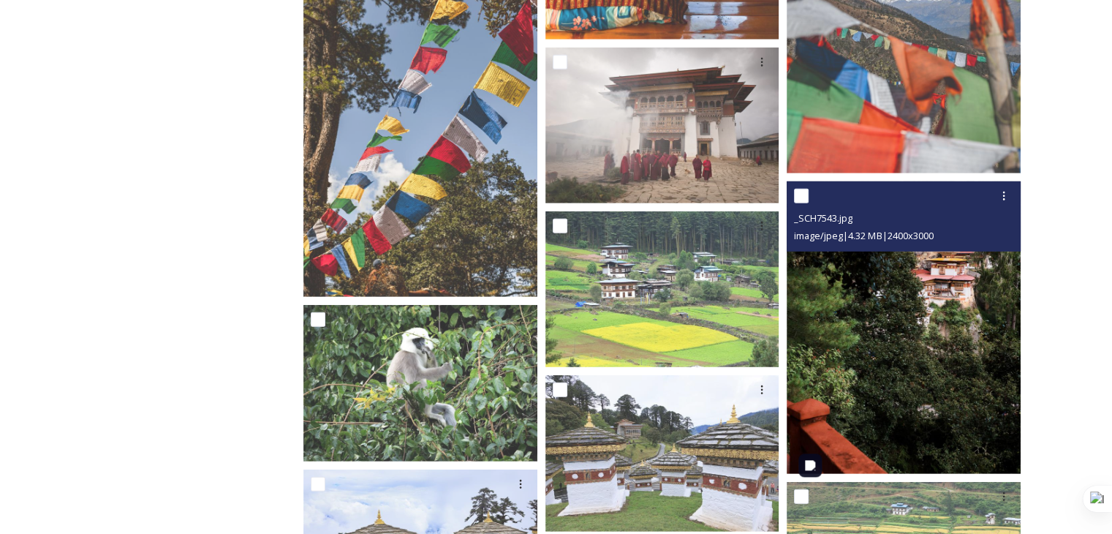
scroll to position [15331, 0]
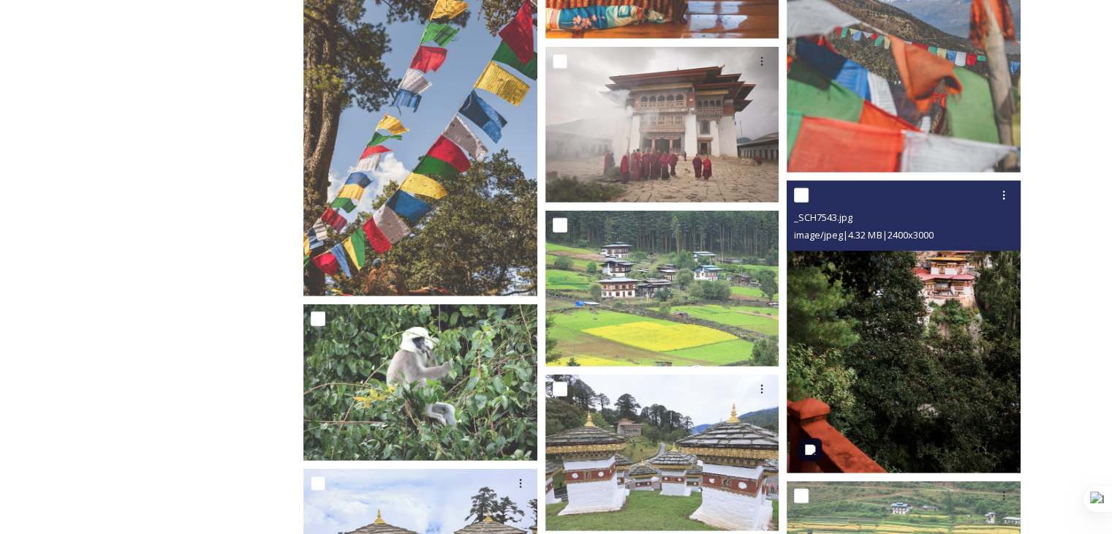
click at [863, 303] on img at bounding box center [904, 327] width 234 height 292
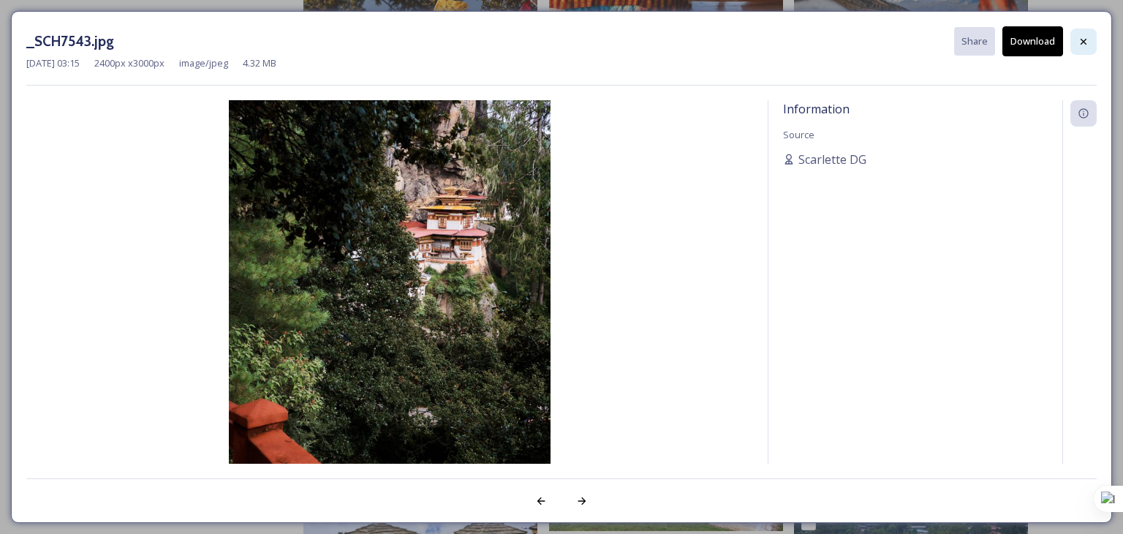
click at [1087, 43] on icon at bounding box center [1084, 42] width 12 height 12
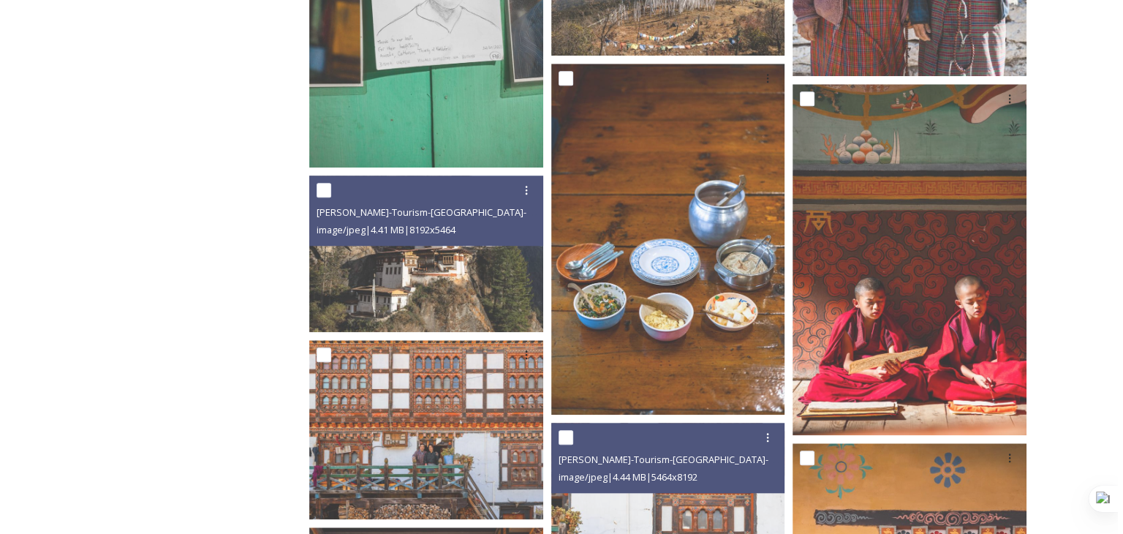
scroll to position [23521, 0]
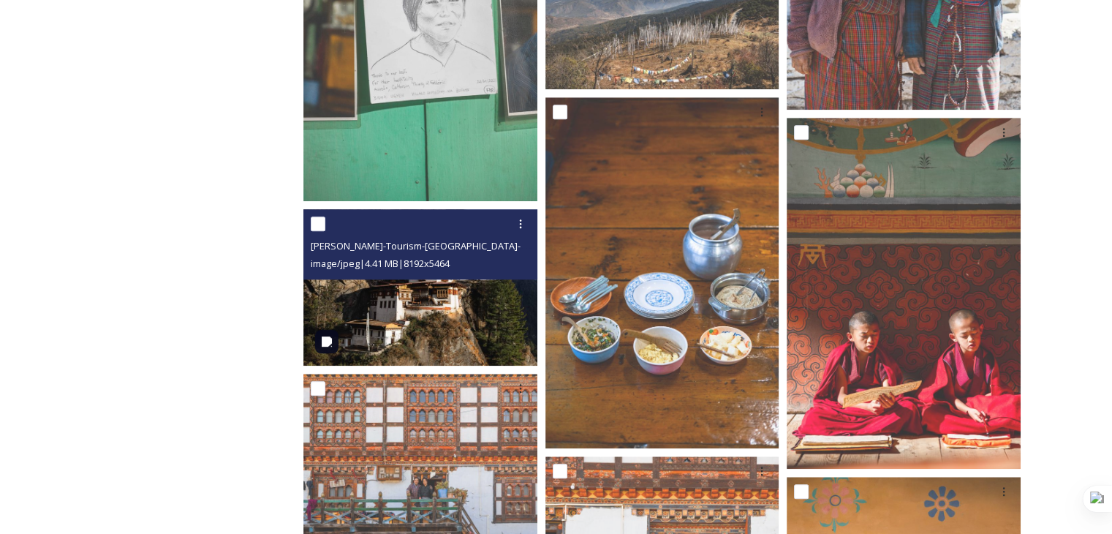
click at [500, 360] on img at bounding box center [420, 287] width 234 height 156
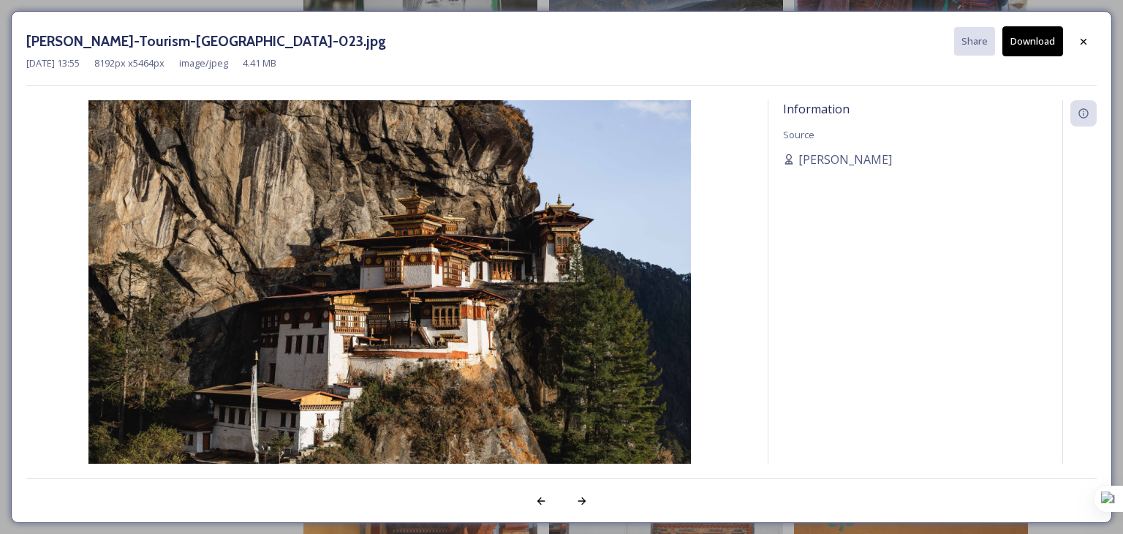
click at [1032, 43] on button "Download" at bounding box center [1032, 41] width 61 height 30
